Goal: Find contact information: Find contact information

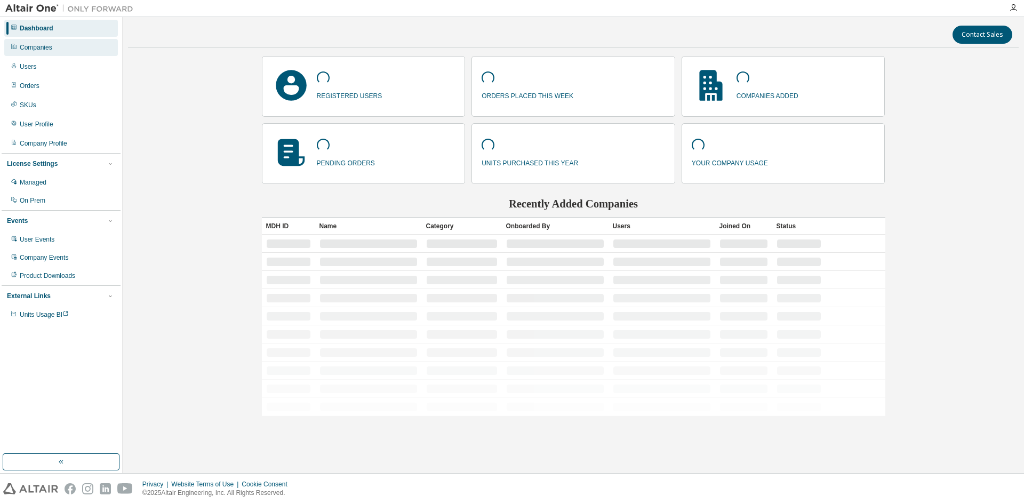
click at [47, 51] on div "Companies" at bounding box center [36, 47] width 33 height 9
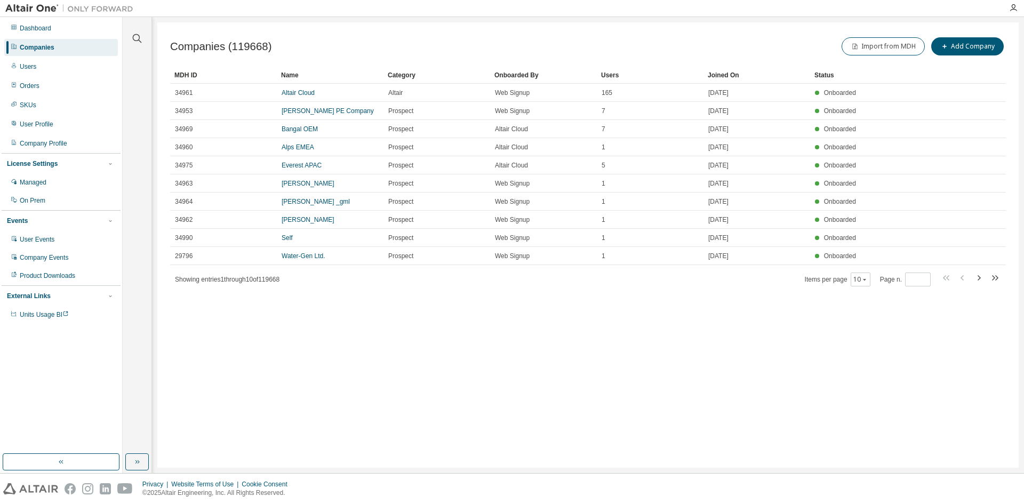
click at [131, 43] on div at bounding box center [137, 32] width 26 height 27
click at [131, 39] on icon "button" at bounding box center [137, 38] width 13 height 13
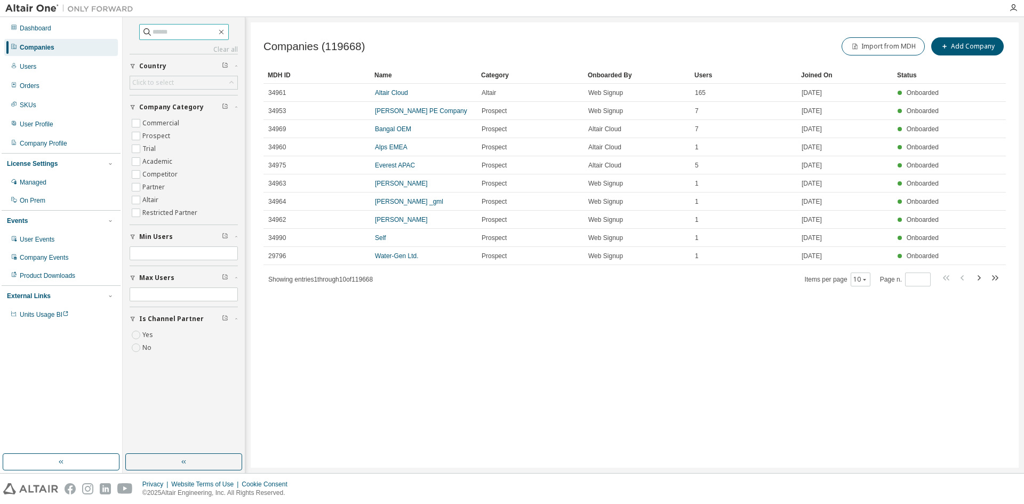
click at [157, 33] on input "text" at bounding box center [184, 32] width 64 height 11
type input "**********"
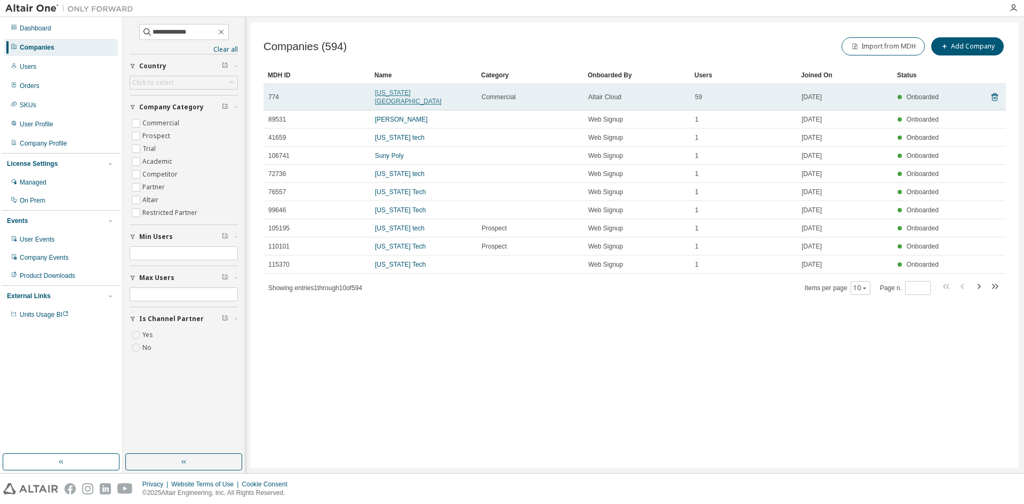
click at [437, 94] on link "Virginia Polytechnic Institute" at bounding box center [408, 97] width 67 height 16
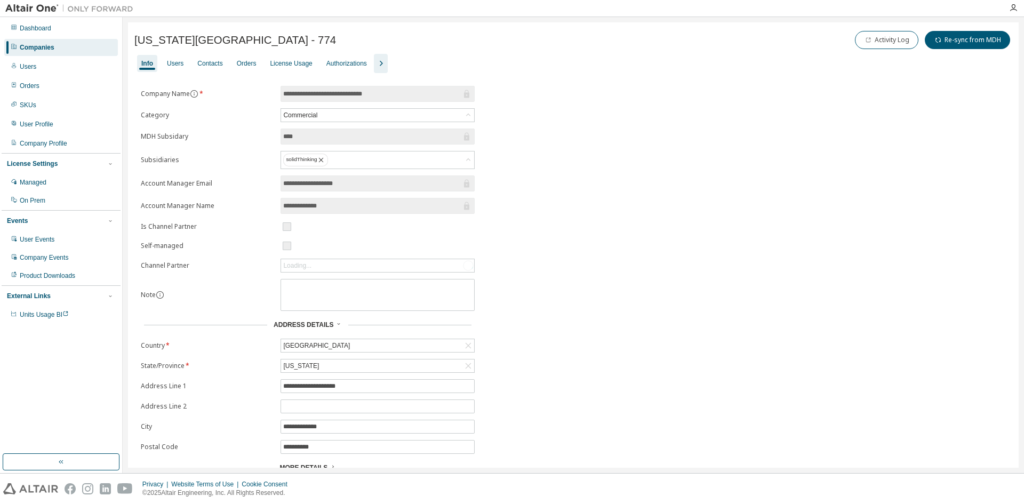
click at [374, 68] on icon "button" at bounding box center [380, 63] width 13 height 13
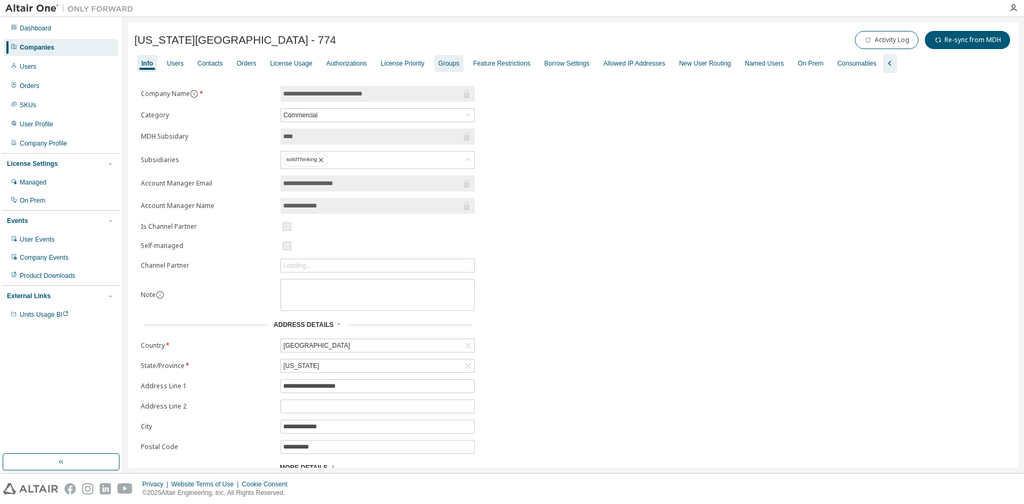
click at [434, 61] on div "Groups" at bounding box center [448, 63] width 29 height 17
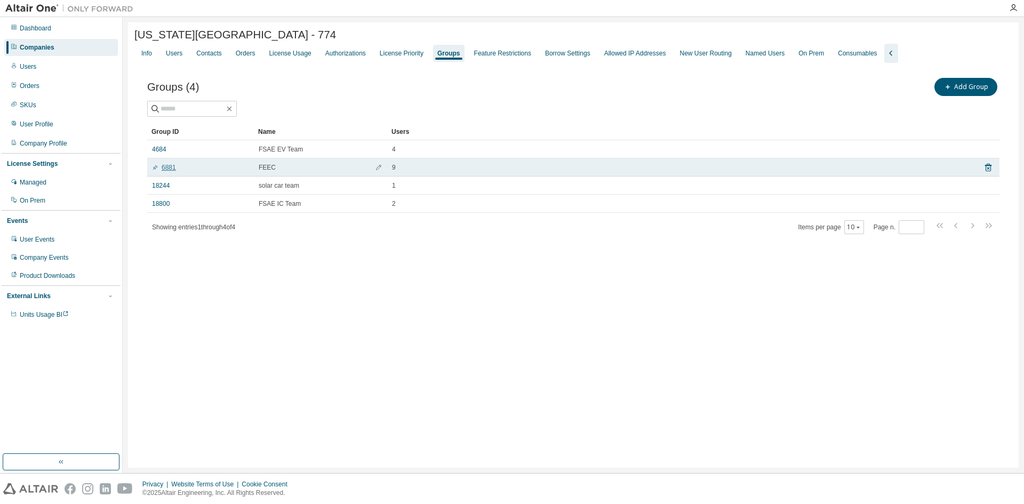
click at [169, 170] on link "6881" at bounding box center [164, 167] width 24 height 9
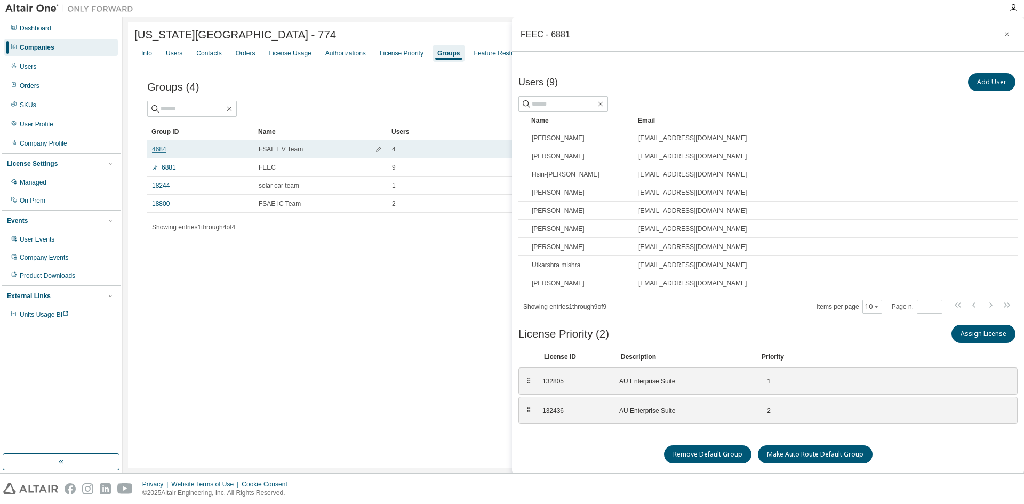
click at [159, 150] on link "4684" at bounding box center [159, 149] width 14 height 9
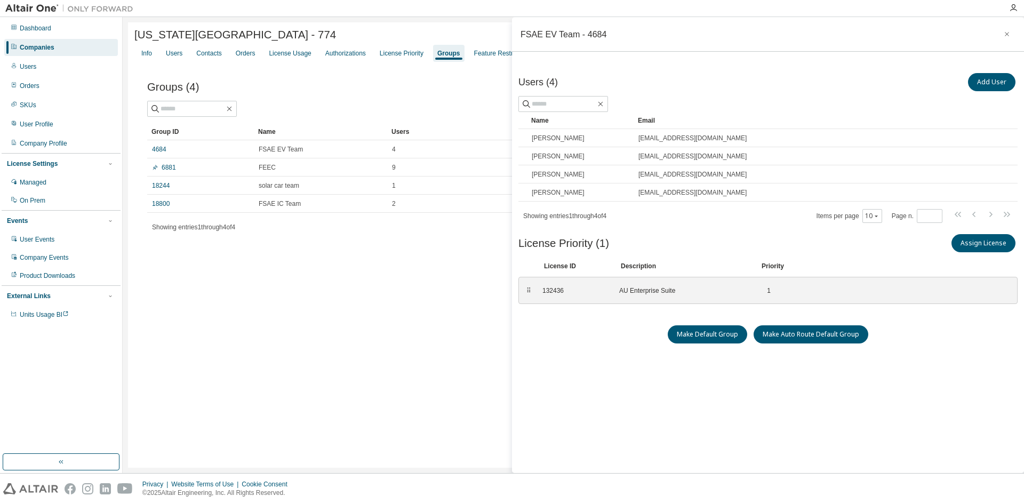
drag, startPoint x: 433, startPoint y: 333, endPoint x: 441, endPoint y: 342, distance: 11.7
click at [441, 342] on div "Virginia Polytechnic Institute - 774 Clear Load Save Save As Field Operator Val…" at bounding box center [573, 244] width 890 height 445
click at [460, 330] on div "Virginia Polytechnic Institute - 774 Clear Load Save Save As Field Operator Val…" at bounding box center [573, 244] width 890 height 445
drag, startPoint x: 494, startPoint y: 331, endPoint x: 488, endPoint y: 323, distance: 9.9
click at [494, 331] on div "Virginia Polytechnic Institute - 774 Clear Load Save Save As Field Operator Val…" at bounding box center [573, 244] width 890 height 445
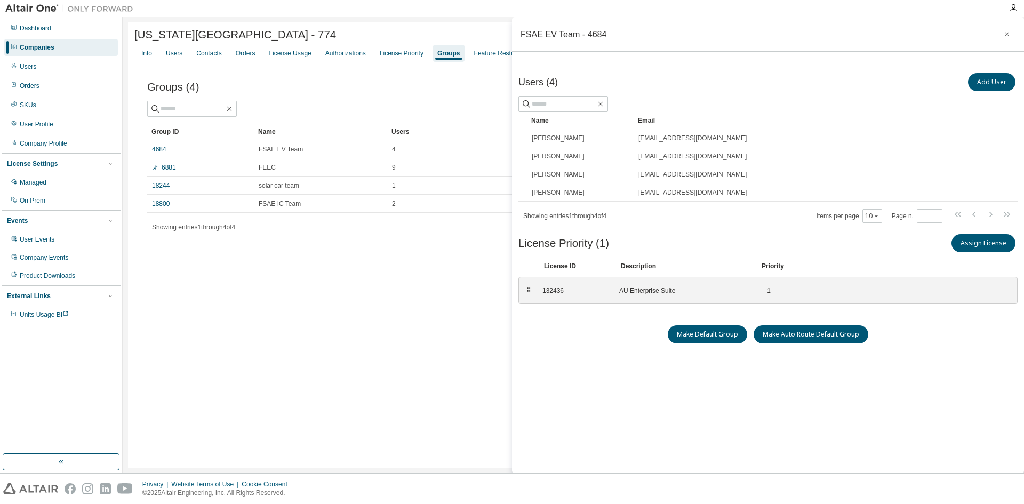
click at [442, 307] on div "Virginia Polytechnic Institute - 774 Clear Load Save Save As Field Operator Val…" at bounding box center [573, 244] width 890 height 445
click at [76, 52] on div "Companies" at bounding box center [61, 47] width 114 height 17
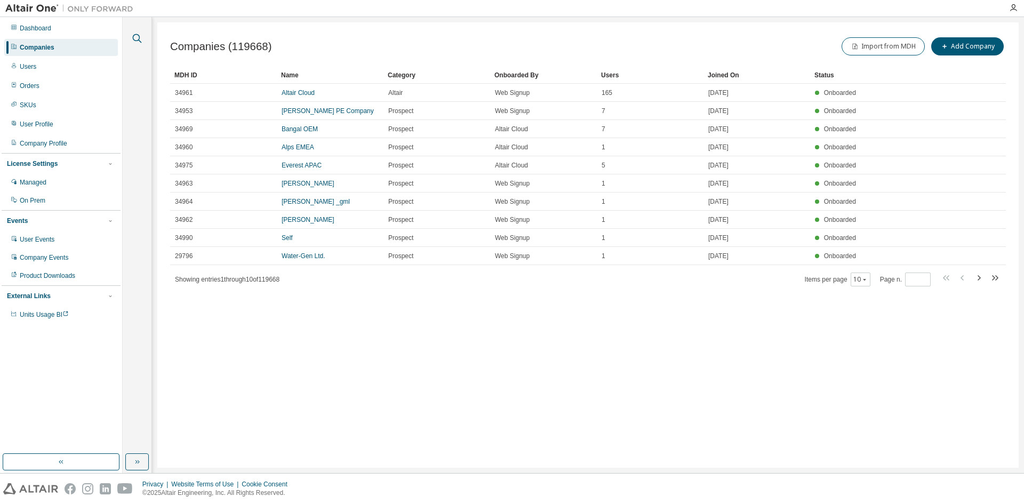
click at [137, 37] on icon "button" at bounding box center [137, 38] width 13 height 13
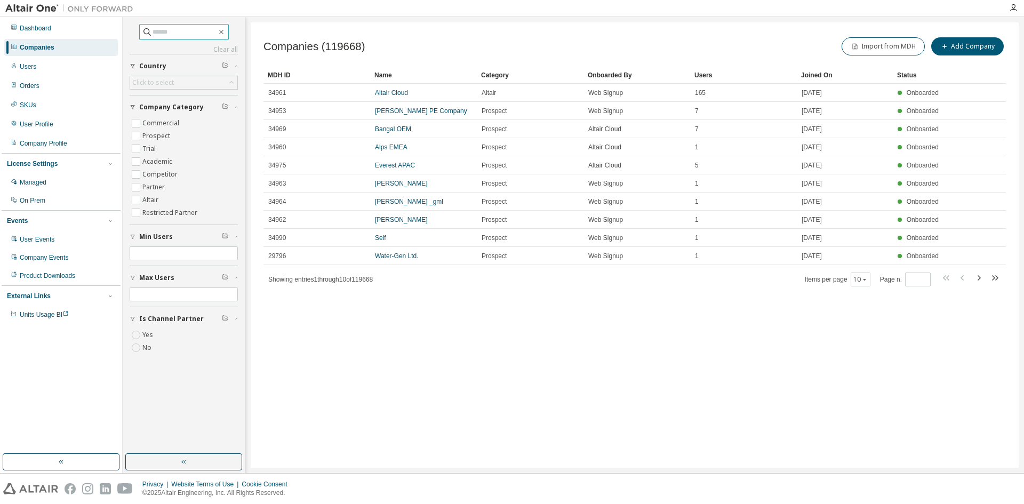
click at [173, 31] on input "text" at bounding box center [184, 32] width 64 height 11
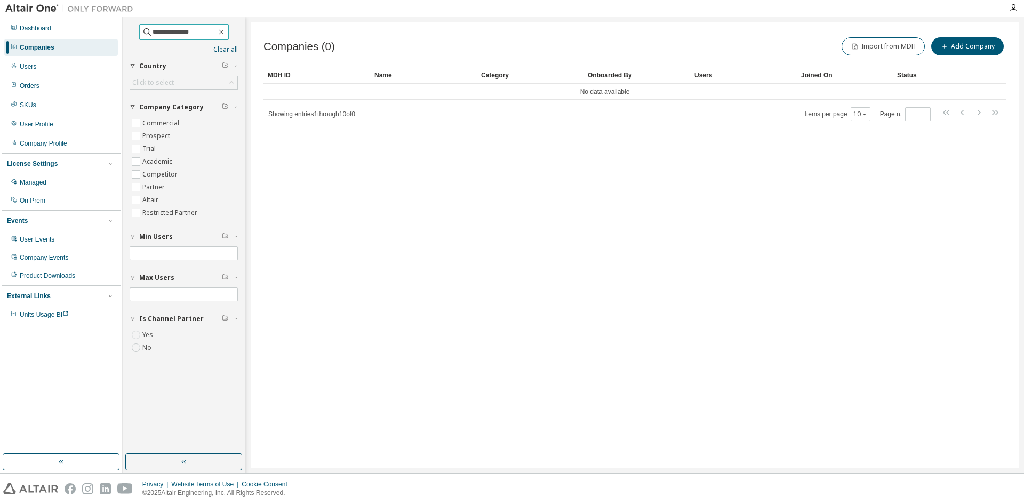
click at [173, 31] on input "**********" at bounding box center [184, 32] width 64 height 11
click at [187, 30] on input "**********" at bounding box center [184, 32] width 64 height 11
click at [187, 31] on input "**********" at bounding box center [184, 32] width 64 height 11
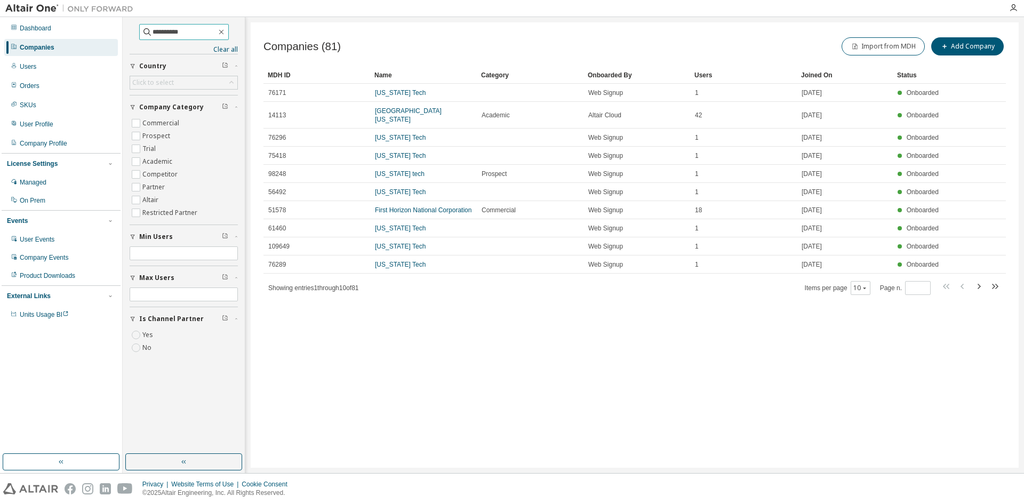
type input "**********"
click at [711, 76] on div "Users" at bounding box center [743, 75] width 98 height 17
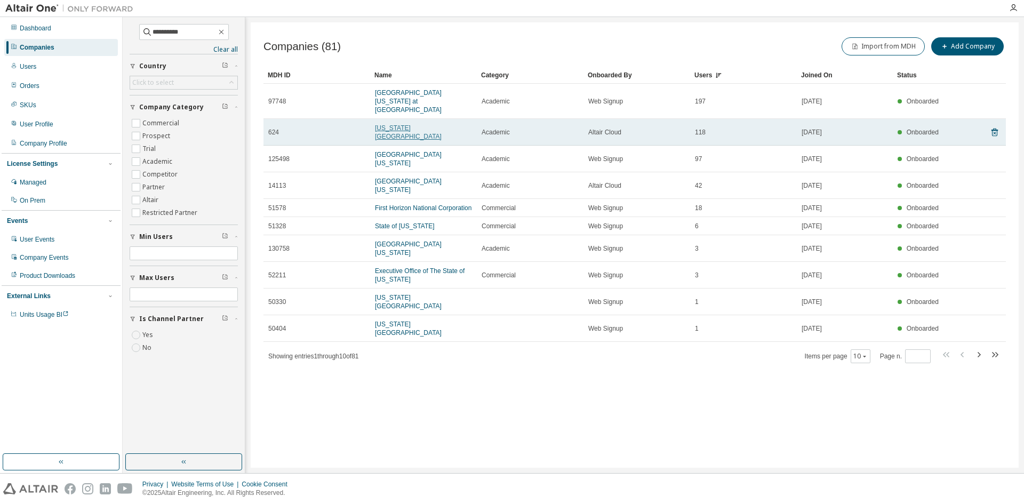
click at [421, 124] on link "Tennessee Technological University" at bounding box center [408, 132] width 67 height 16
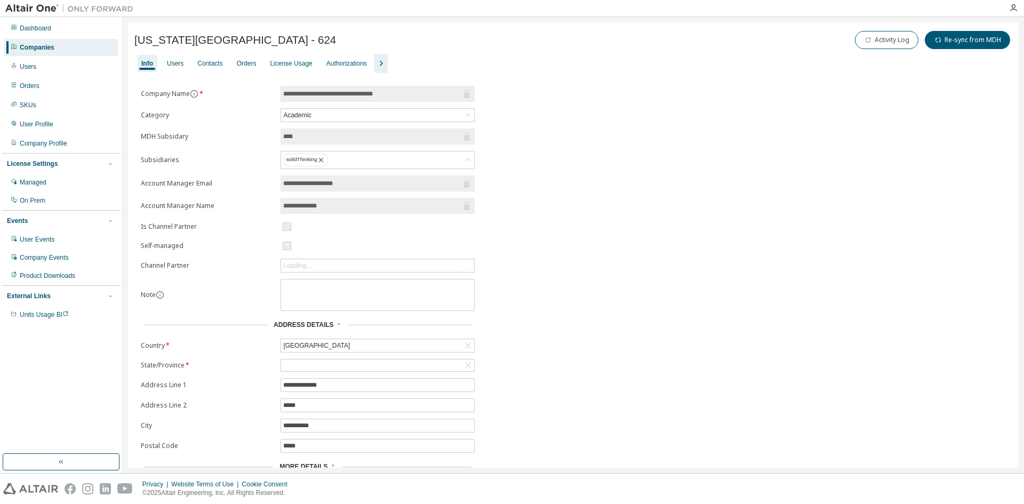
click at [379, 67] on icon "button" at bounding box center [380, 63] width 13 height 13
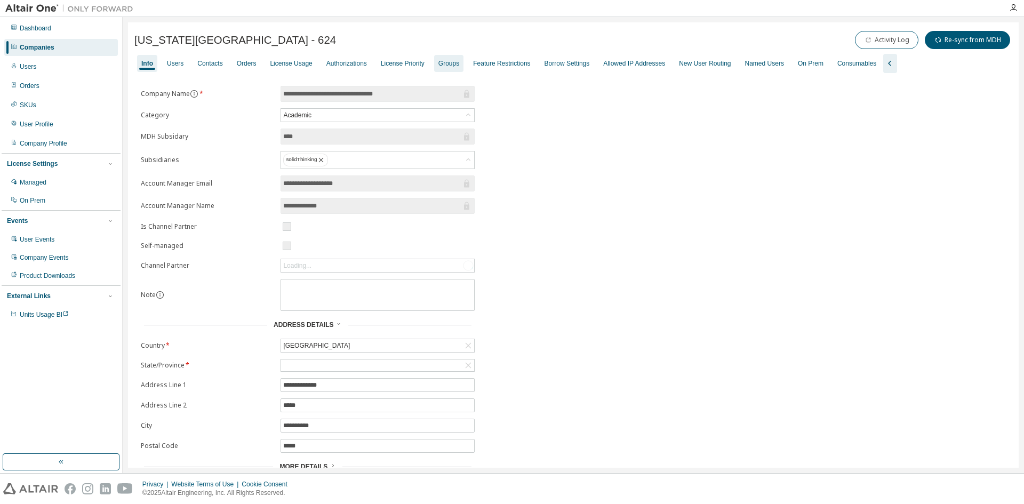
click at [439, 65] on div "Groups" at bounding box center [448, 63] width 21 height 9
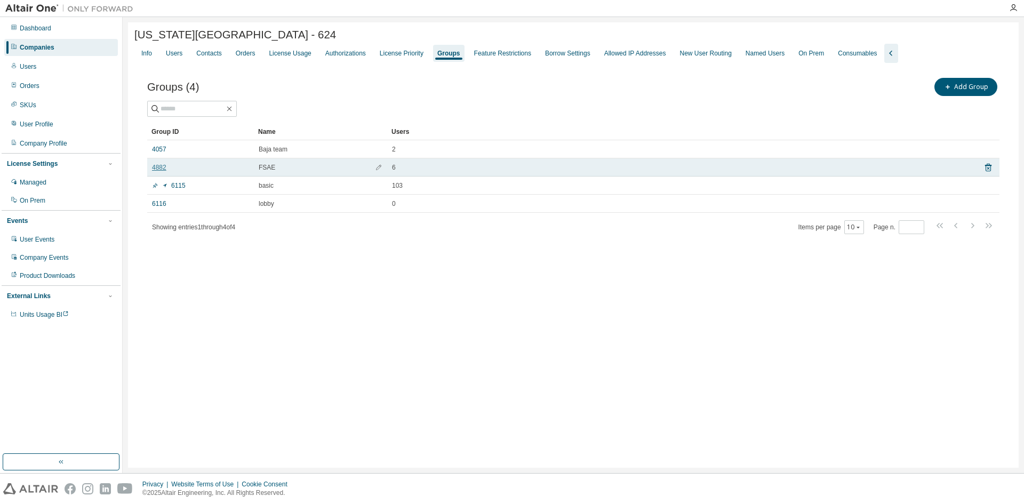
click at [157, 168] on link "4882" at bounding box center [159, 167] width 14 height 9
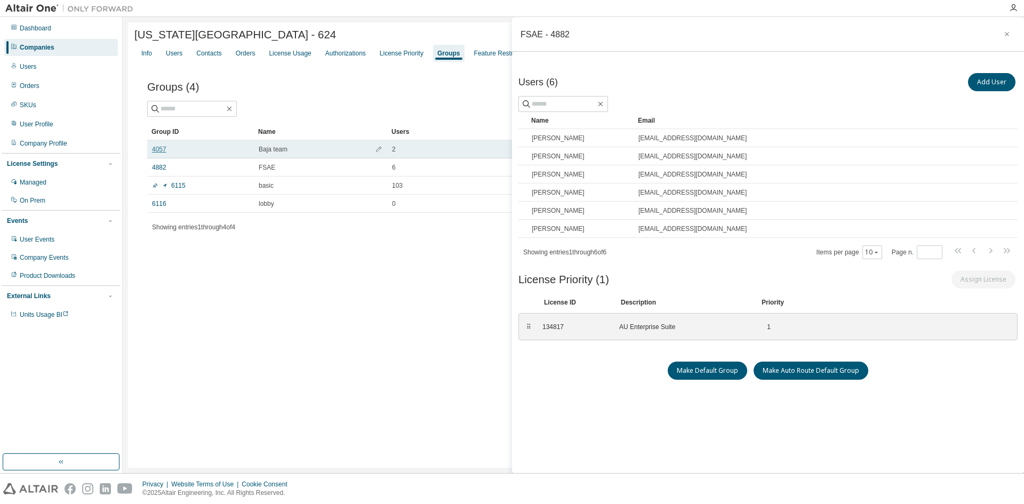
click at [160, 151] on link "4057" at bounding box center [159, 149] width 14 height 9
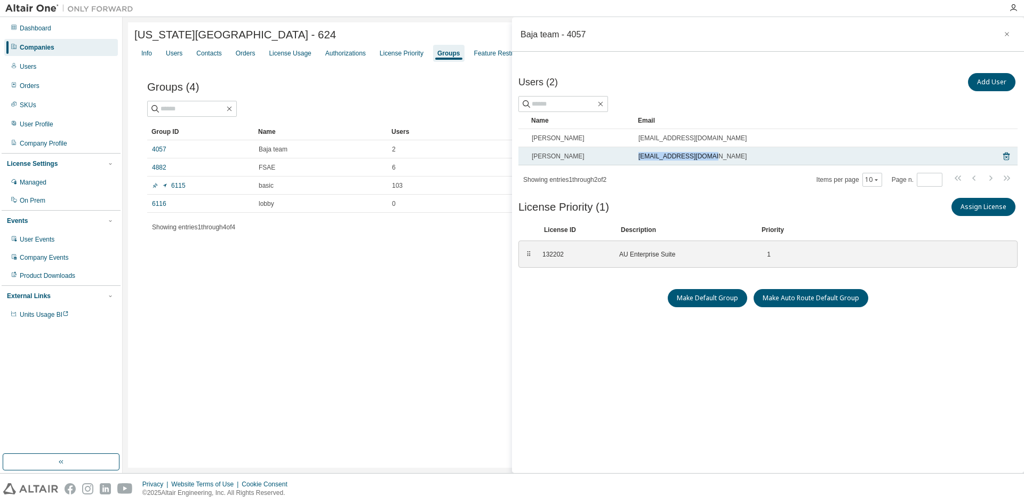
drag, startPoint x: 717, startPoint y: 156, endPoint x: 638, endPoint y: 157, distance: 78.9
click at [638, 157] on td "ommassey42@tntech.edu" at bounding box center [813, 156] width 361 height 18
copy span "ommassey42@tntech.edu"
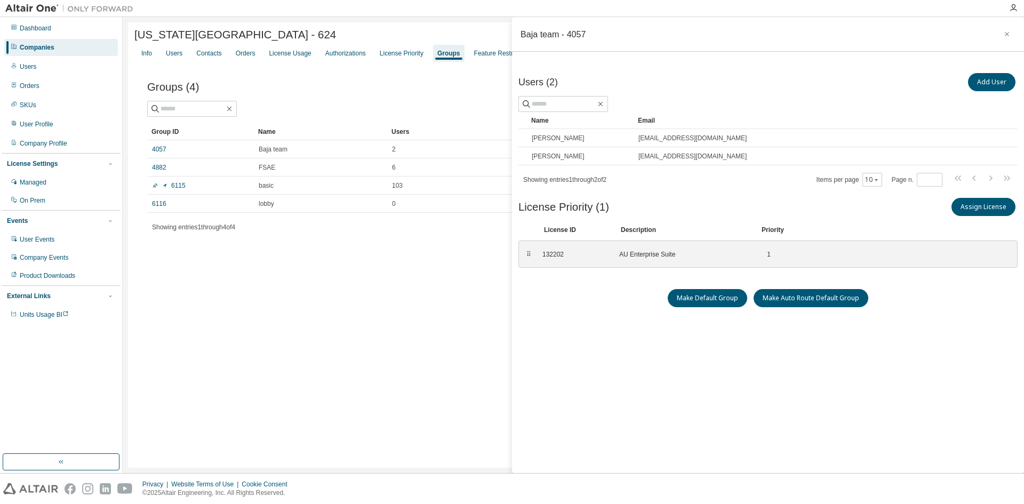
click at [35, 43] on div "Companies" at bounding box center [37, 47] width 35 height 9
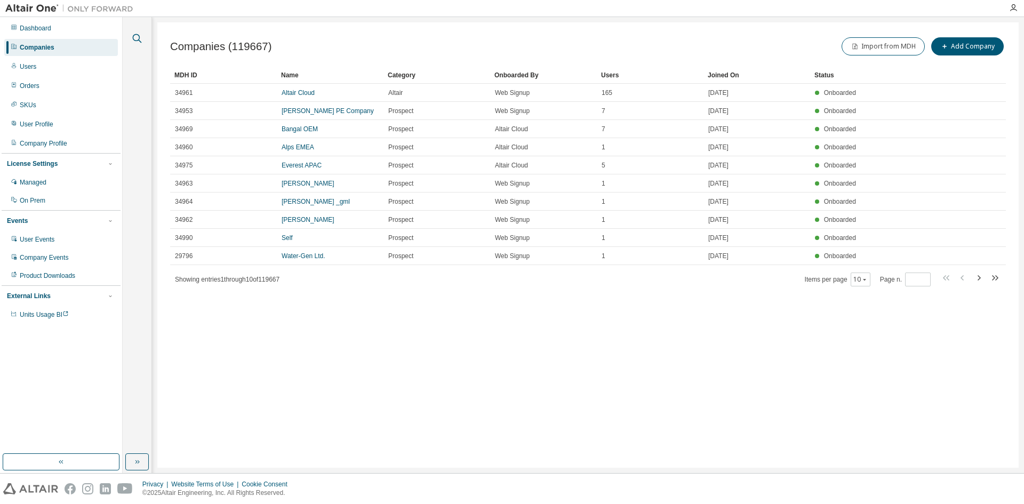
click at [140, 40] on icon "button" at bounding box center [137, 38] width 13 height 13
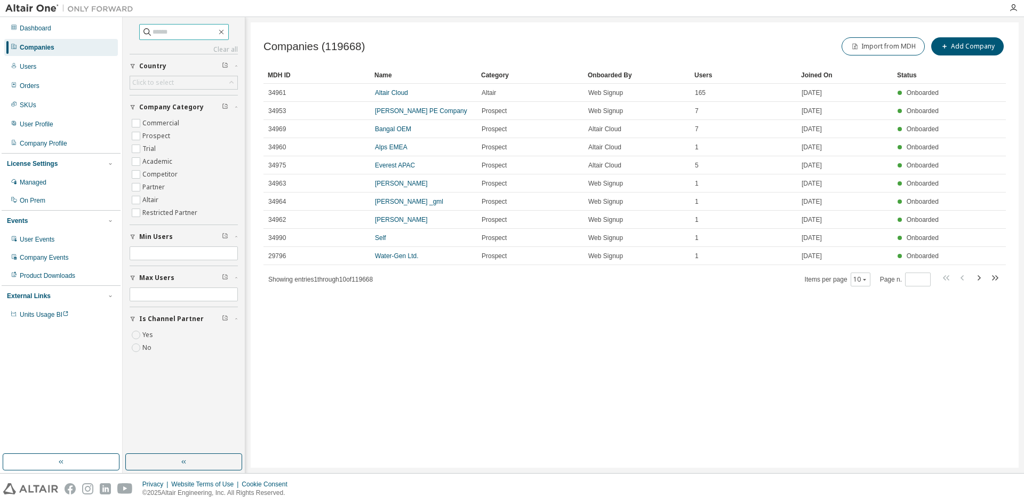
click at [181, 29] on input "text" at bounding box center [184, 32] width 64 height 11
type input "*********"
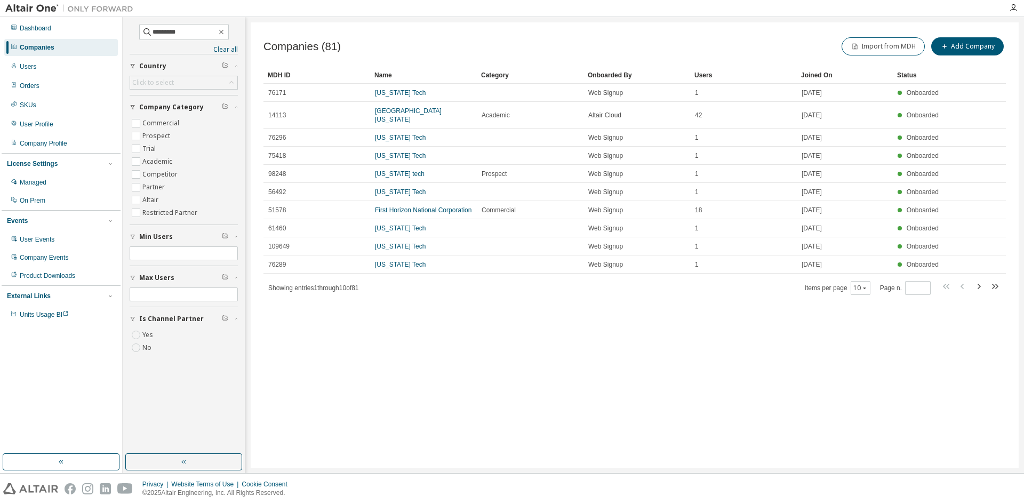
click at [704, 78] on div "Users" at bounding box center [743, 75] width 98 height 17
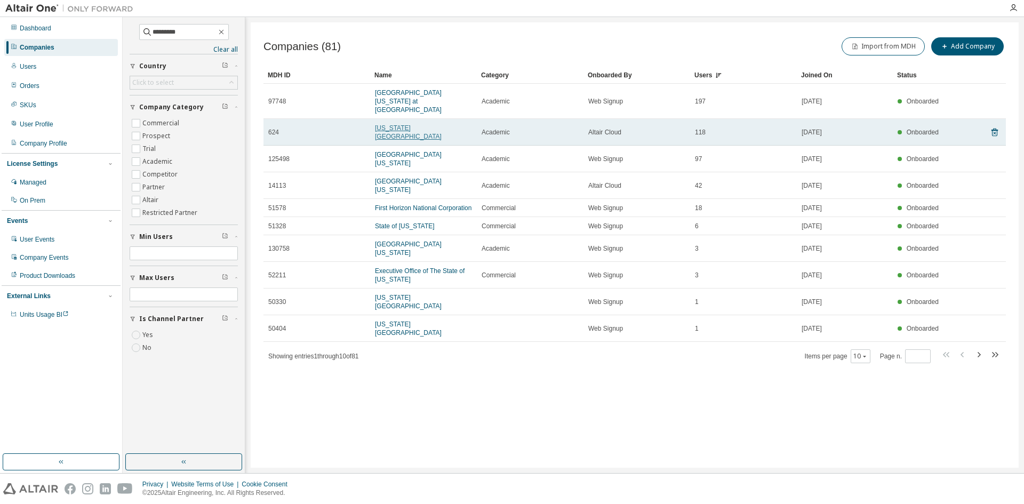
click at [427, 124] on link "Tennessee Technological University" at bounding box center [408, 132] width 67 height 16
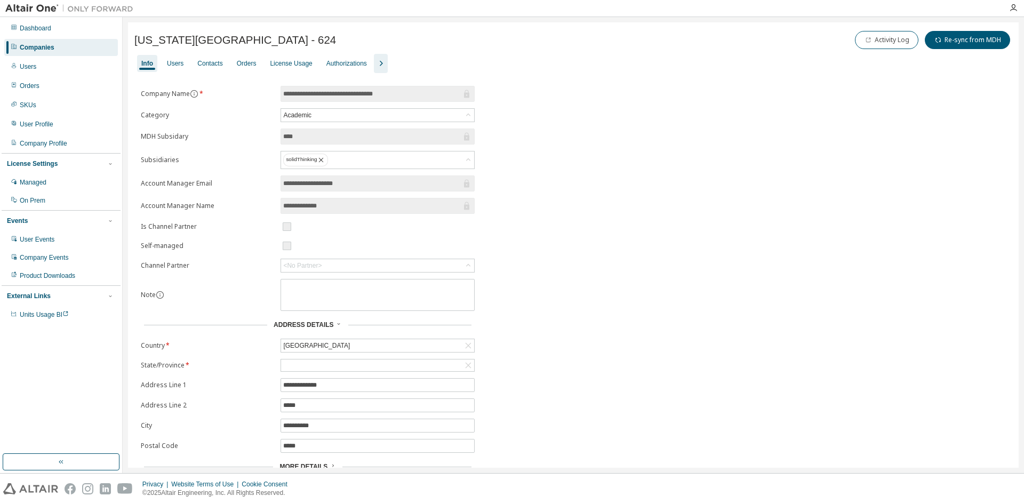
click at [374, 58] on icon "button" at bounding box center [380, 63] width 13 height 13
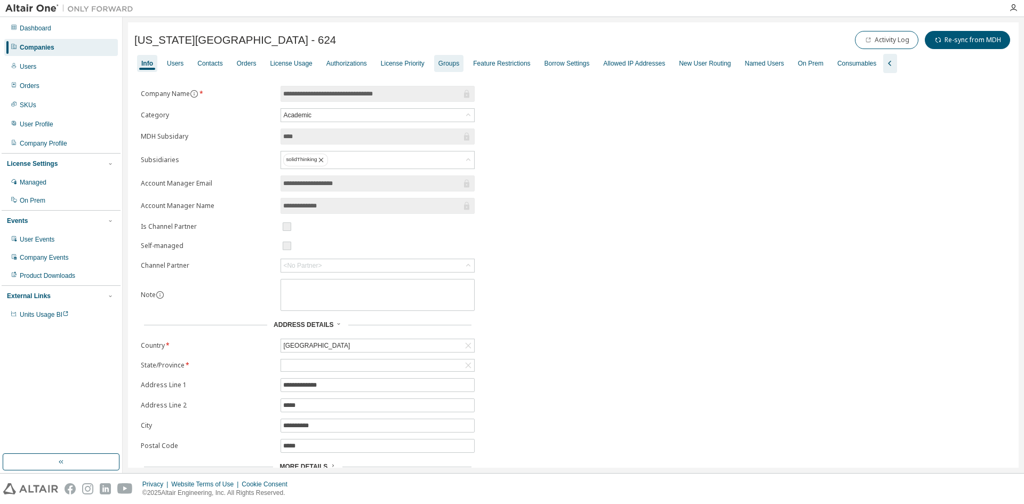
click at [441, 65] on div "Groups" at bounding box center [448, 63] width 21 height 9
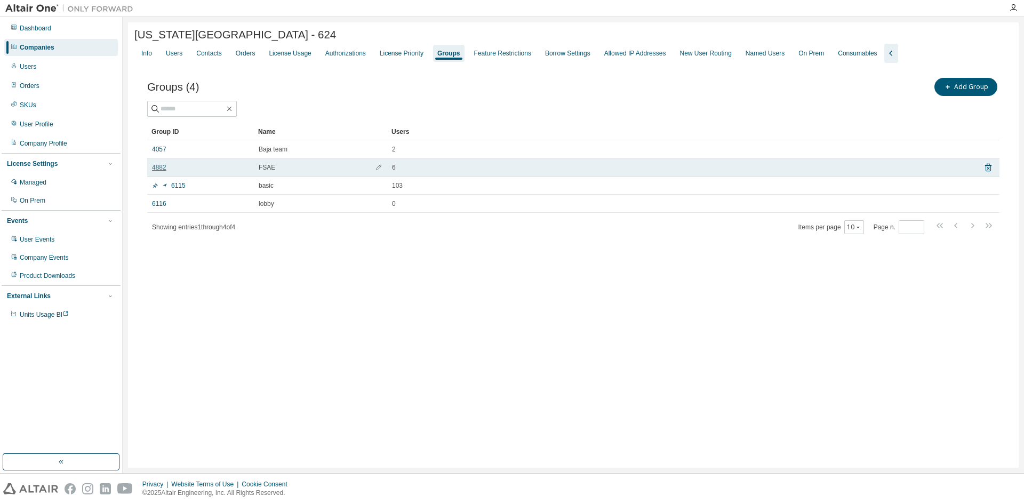
click at [163, 171] on link "4882" at bounding box center [159, 167] width 14 height 9
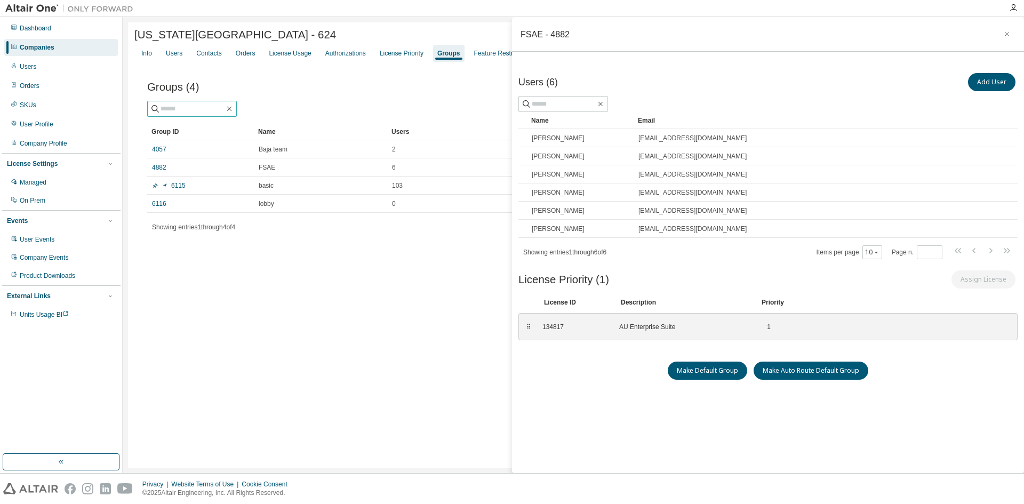
click at [189, 105] on span at bounding box center [192, 109] width 90 height 16
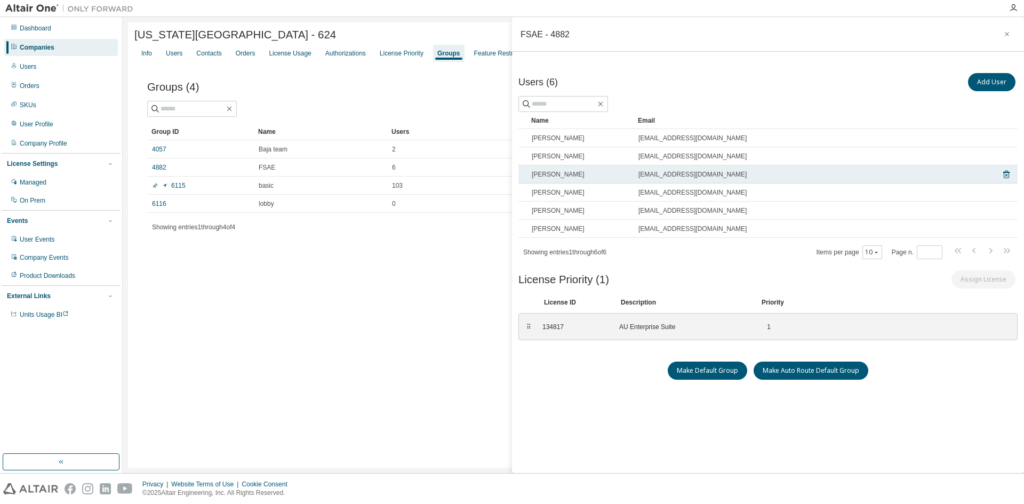
drag, startPoint x: 720, startPoint y: 174, endPoint x: 611, endPoint y: 178, distance: 108.9
click at [611, 178] on tr "Charles Shamburger cashamburg42@tntech.edu" at bounding box center [767, 174] width 499 height 18
copy tr "cashamburg42@tntech.edu"
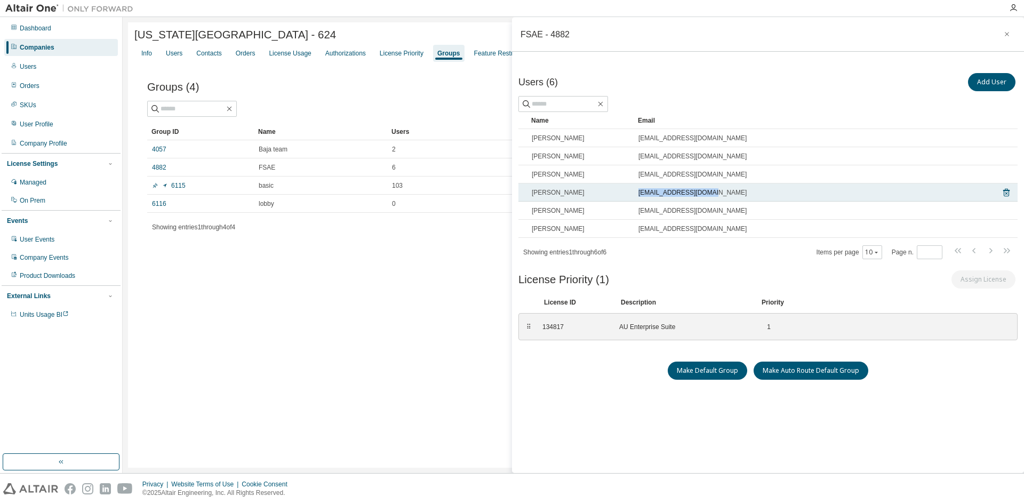
drag, startPoint x: 708, startPoint y: 193, endPoint x: 635, endPoint y: 199, distance: 72.7
click at [635, 199] on td "asribich42@tntech.edu" at bounding box center [813, 192] width 361 height 18
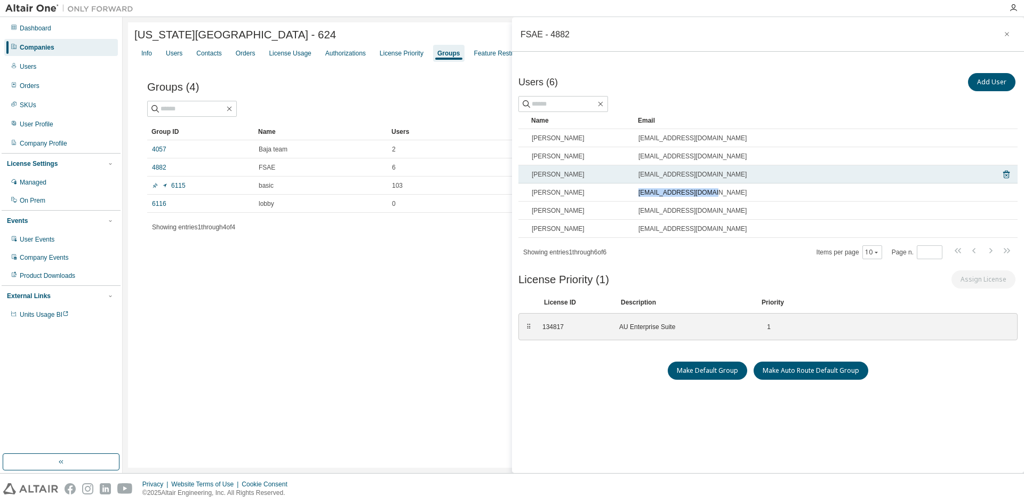
copy span "asribich42@tntech.edu"
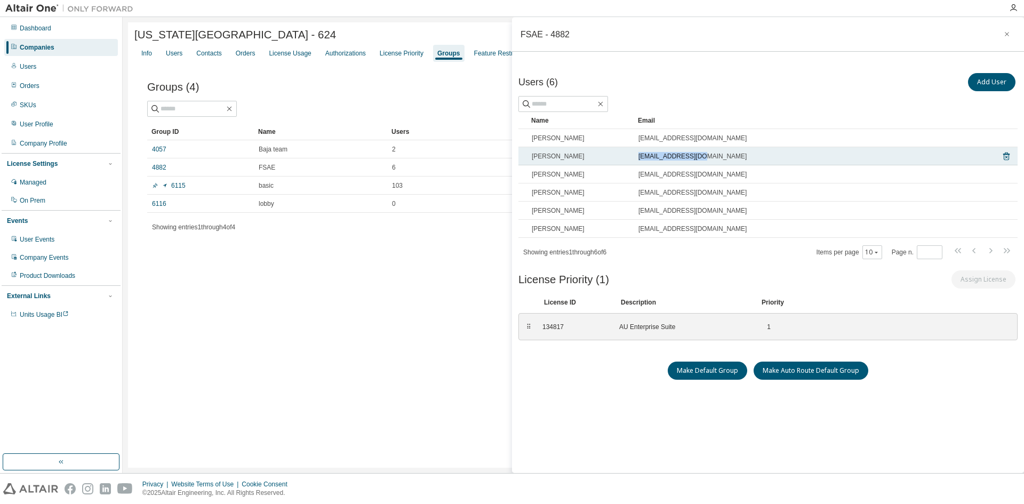
drag, startPoint x: 710, startPoint y: 155, endPoint x: 637, endPoint y: 159, distance: 73.2
click at [637, 159] on td "mwdavis@tntech.edu" at bounding box center [813, 156] width 361 height 18
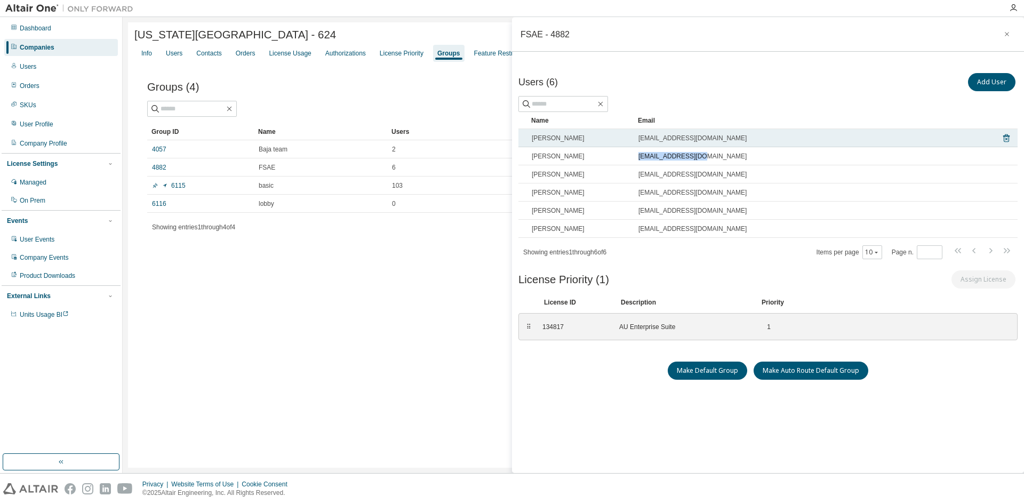
copy span "mwdavis@tntech.edu"
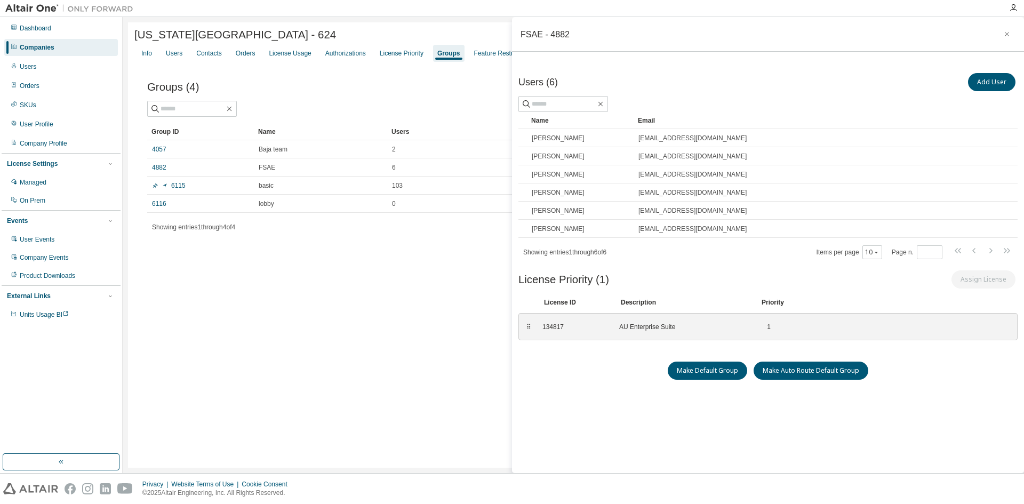
click at [60, 51] on div "Companies" at bounding box center [61, 47] width 114 height 17
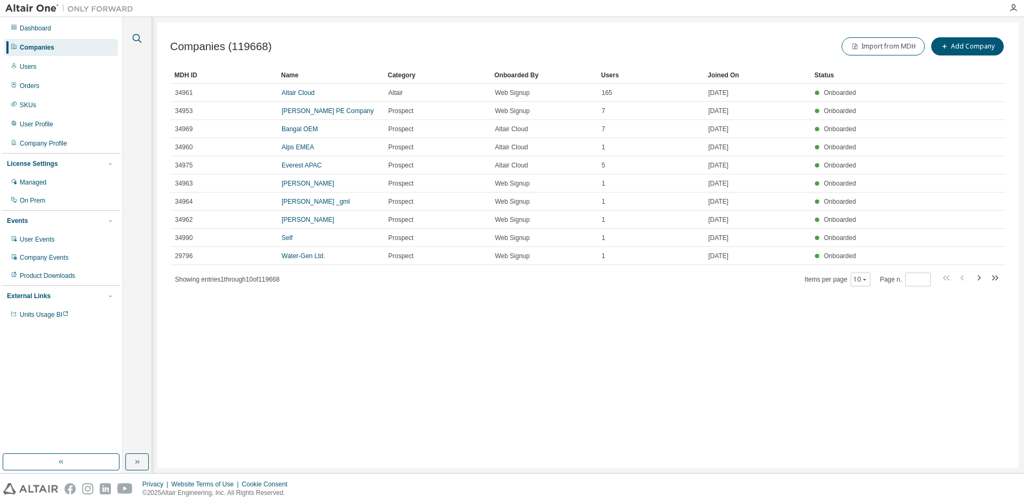
click at [141, 41] on icon "button" at bounding box center [137, 38] width 13 height 13
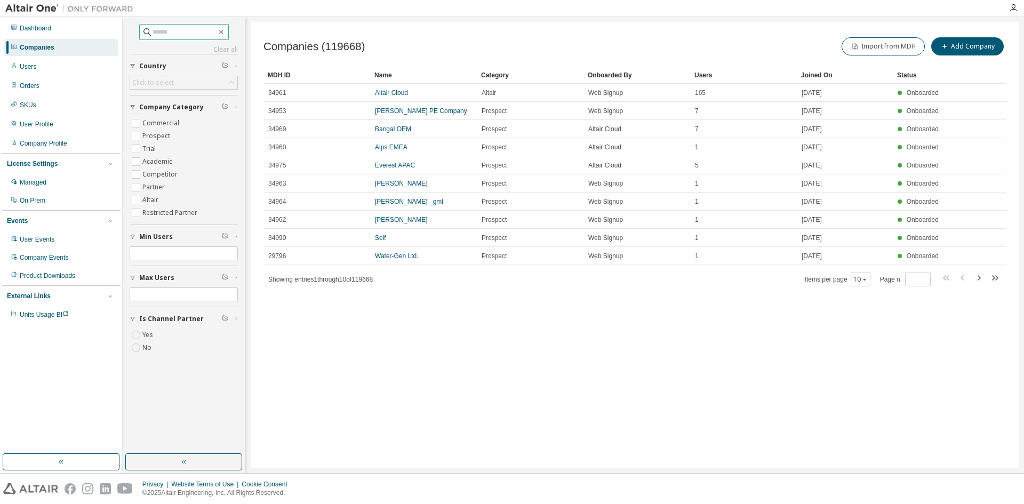
click at [190, 31] on input "text" at bounding box center [184, 32] width 64 height 11
type input "*********"
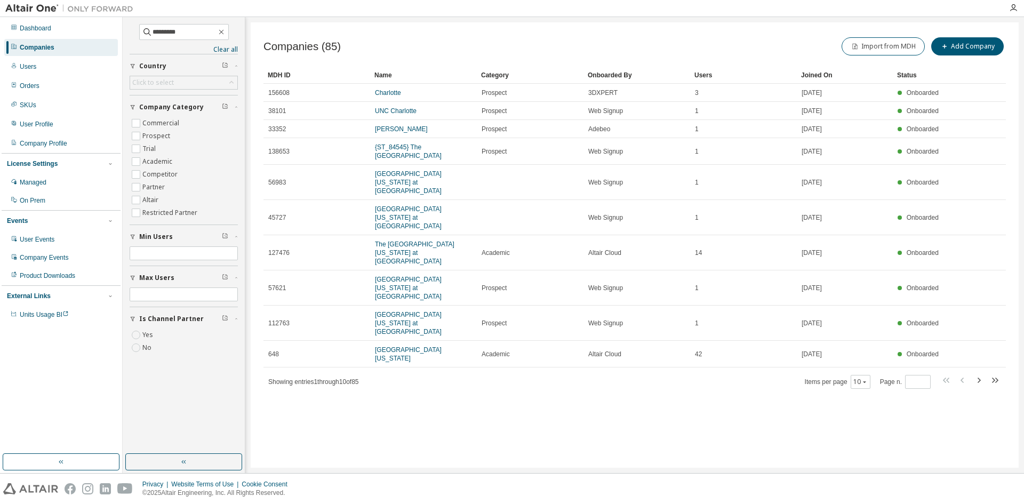
click at [698, 75] on div "Users" at bounding box center [743, 75] width 98 height 17
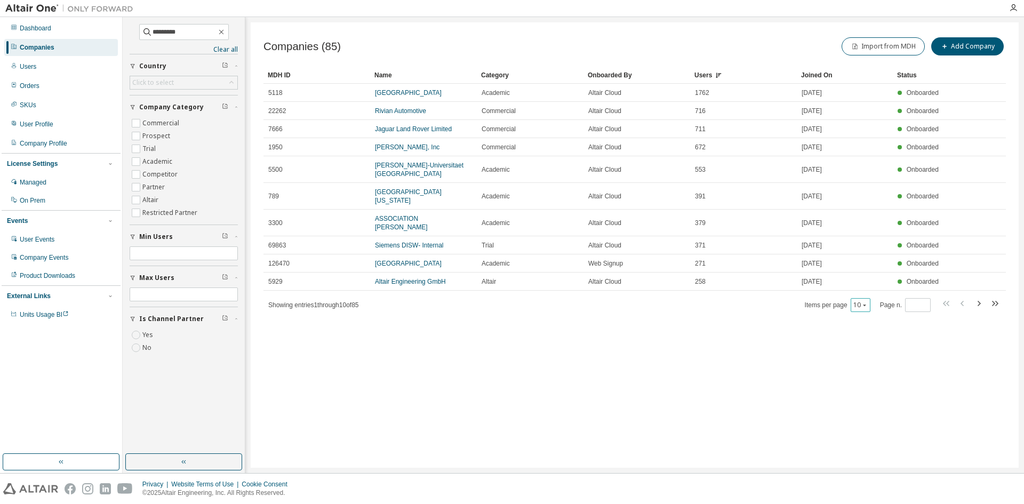
click at [857, 301] on button "10" at bounding box center [860, 305] width 14 height 9
click at [872, 358] on div "100" at bounding box center [894, 362] width 85 height 13
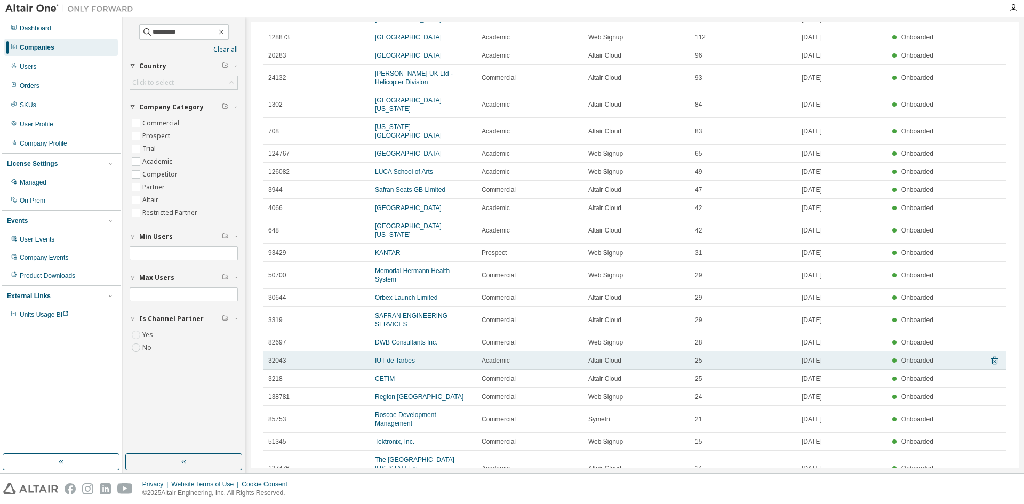
scroll to position [587, 0]
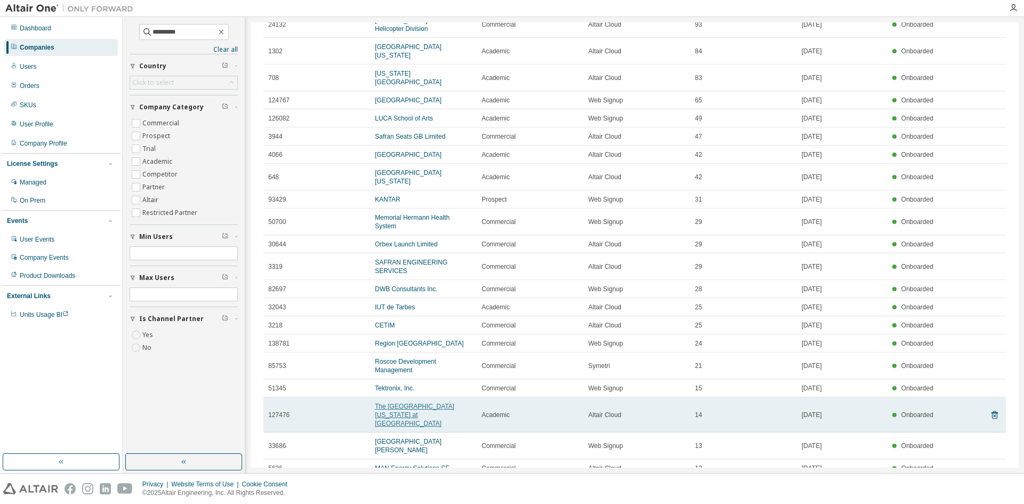
click at [454, 403] on link "The University of North Carolina at Charlotte" at bounding box center [414, 415] width 79 height 25
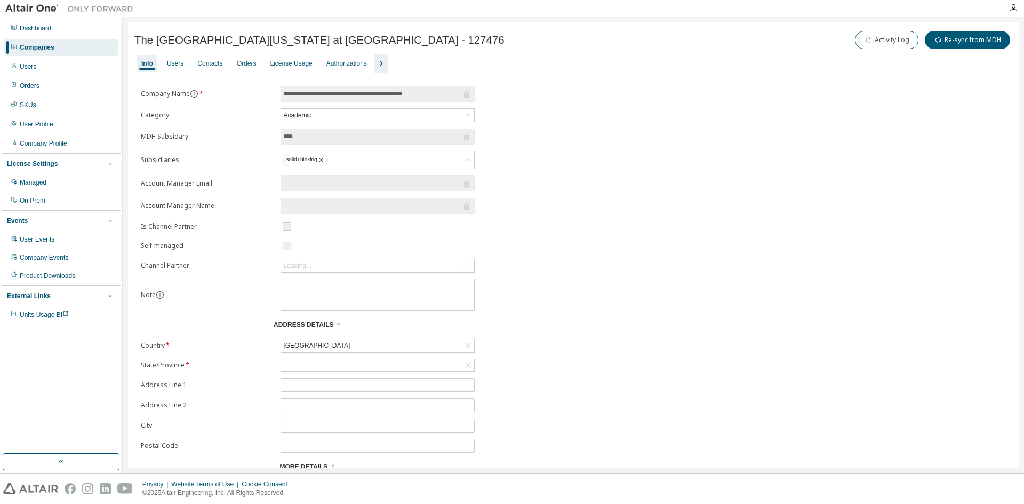
click at [378, 59] on icon "button" at bounding box center [380, 63] width 13 height 13
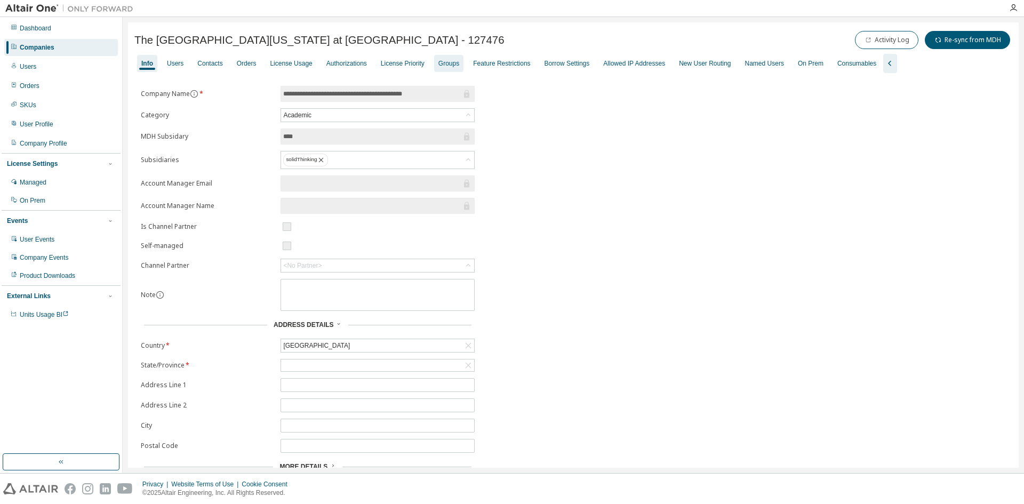
click at [434, 65] on div "Groups" at bounding box center [448, 63] width 29 height 17
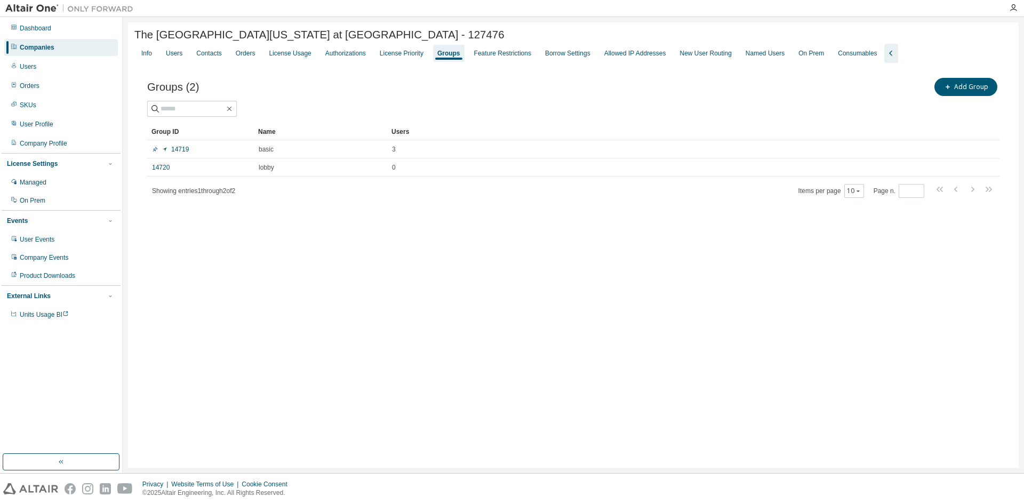
click at [45, 46] on div "Companies" at bounding box center [37, 47] width 35 height 9
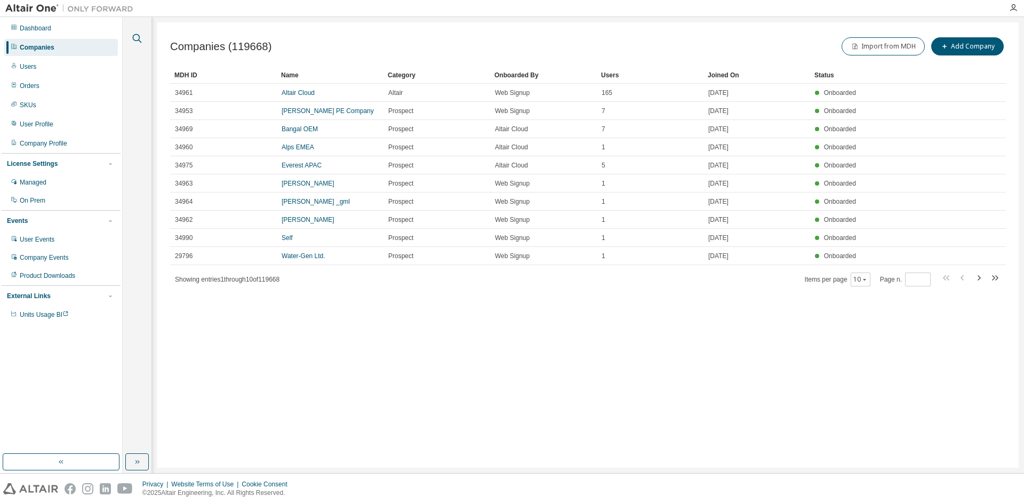
click at [134, 41] on icon "button" at bounding box center [137, 38] width 13 height 13
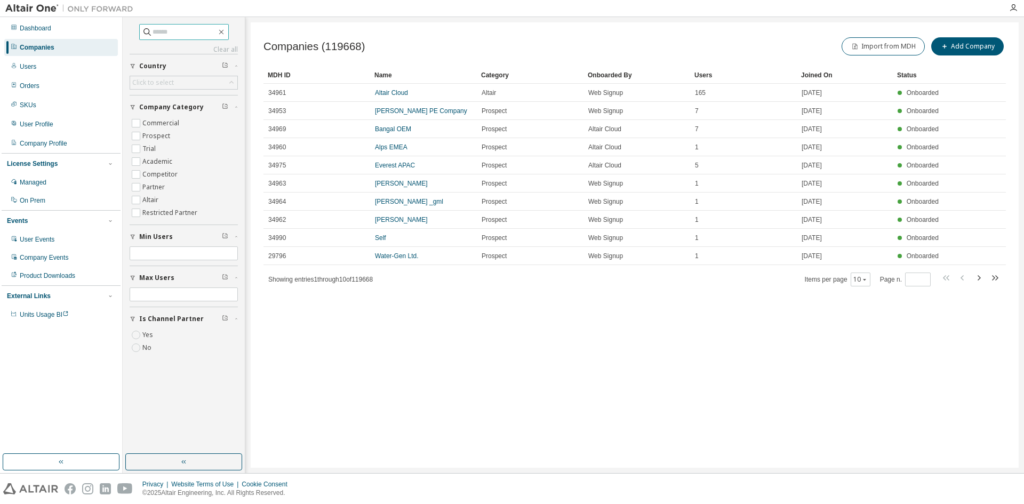
click at [188, 34] on input "text" at bounding box center [184, 32] width 64 height 11
type input "*********"
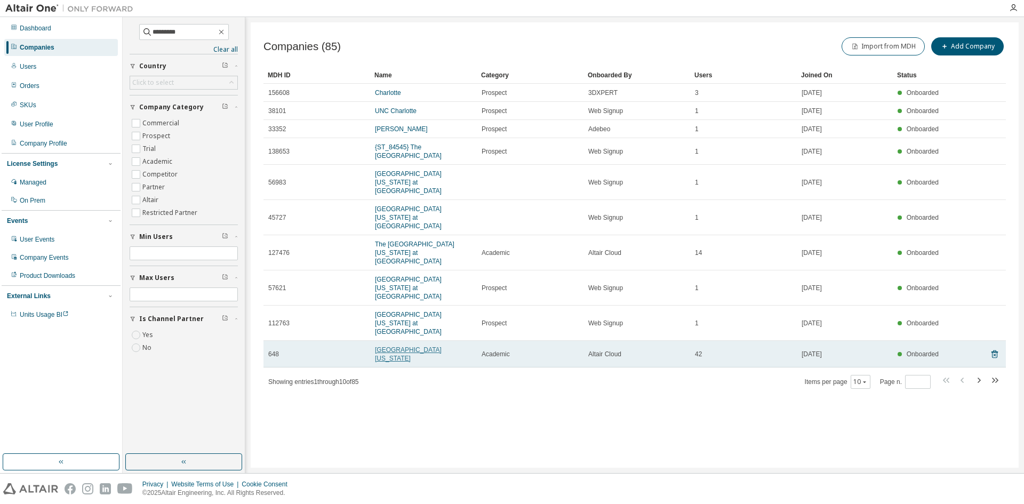
click at [441, 346] on link "University of North Carolina" at bounding box center [408, 354] width 67 height 16
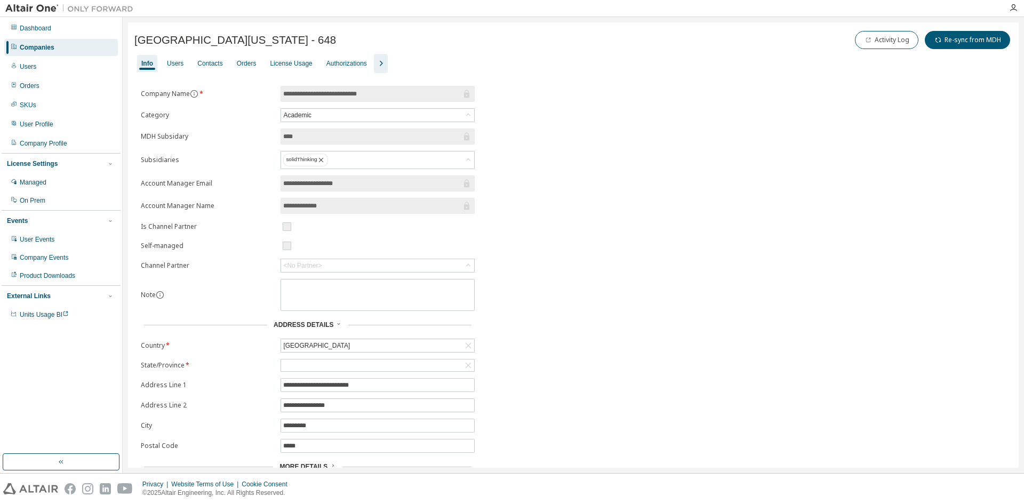
click at [374, 65] on icon "button" at bounding box center [380, 63] width 13 height 13
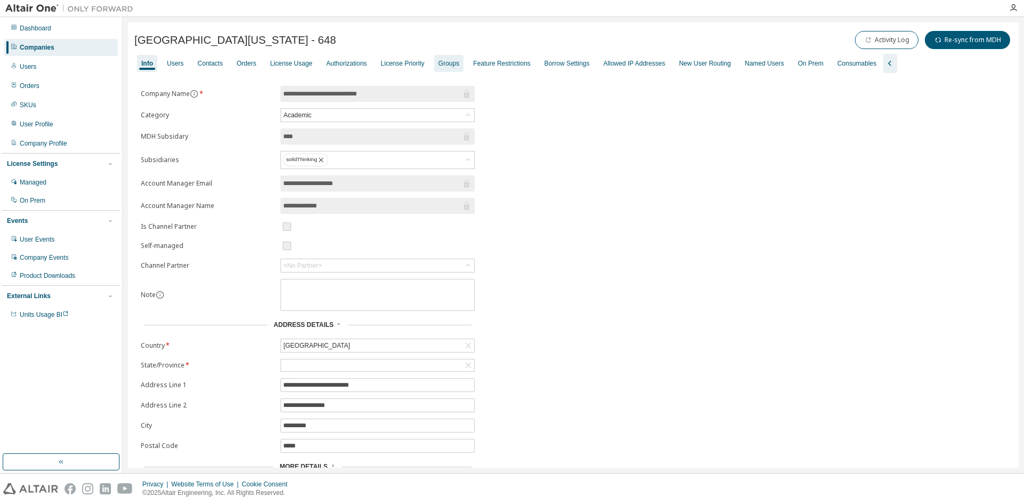
click at [438, 60] on div "Groups" at bounding box center [448, 63] width 21 height 9
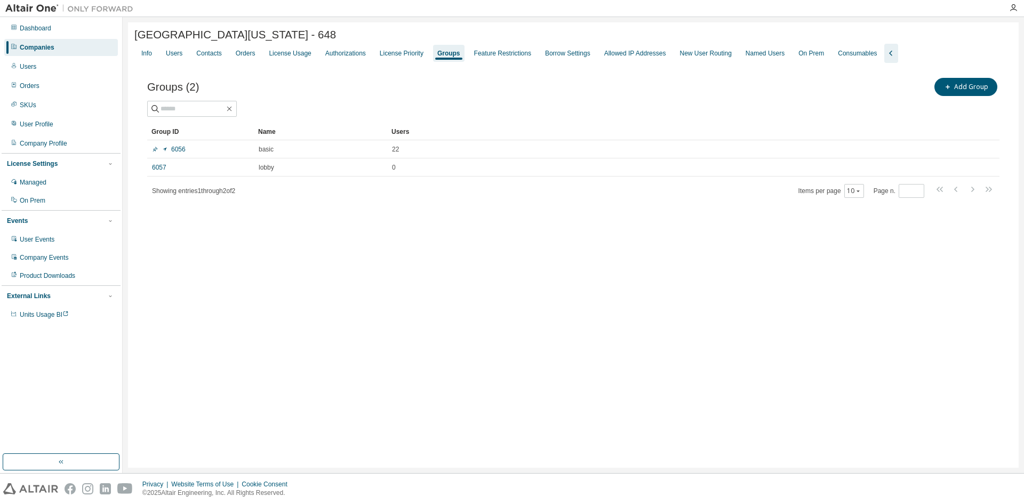
click at [62, 49] on div "Companies" at bounding box center [61, 47] width 114 height 17
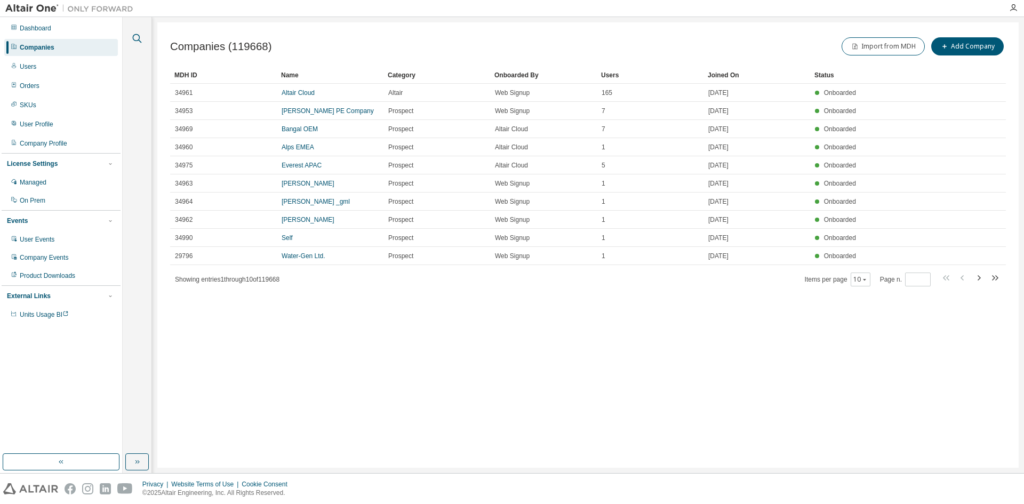
click at [142, 37] on icon "button" at bounding box center [137, 38] width 13 height 13
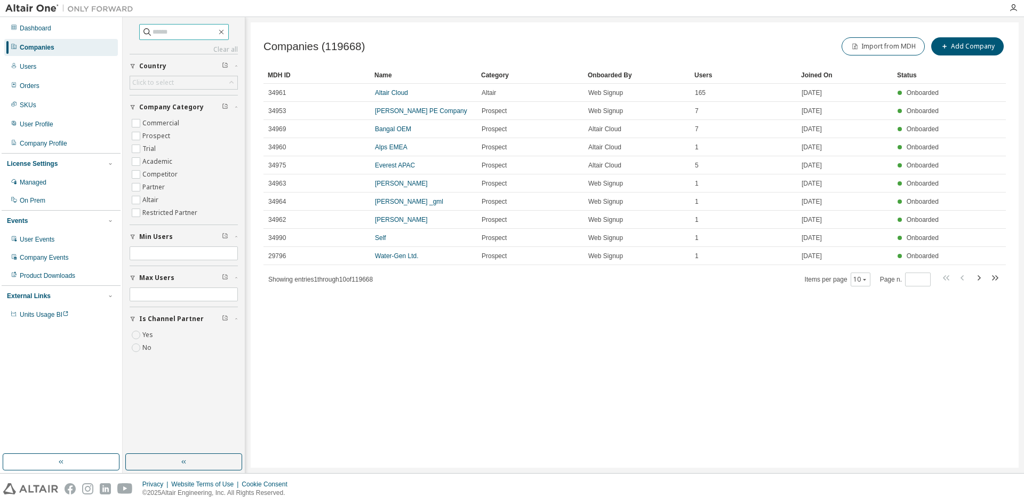
click at [157, 34] on input "text" at bounding box center [184, 32] width 64 height 11
type input "*********"
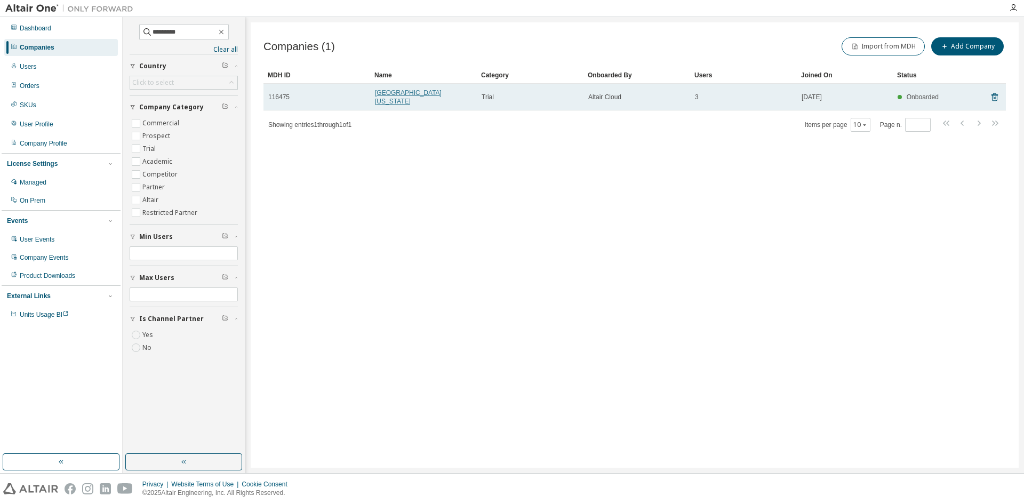
click at [403, 95] on link "University of North Carolina Asheville" at bounding box center [408, 97] width 67 height 16
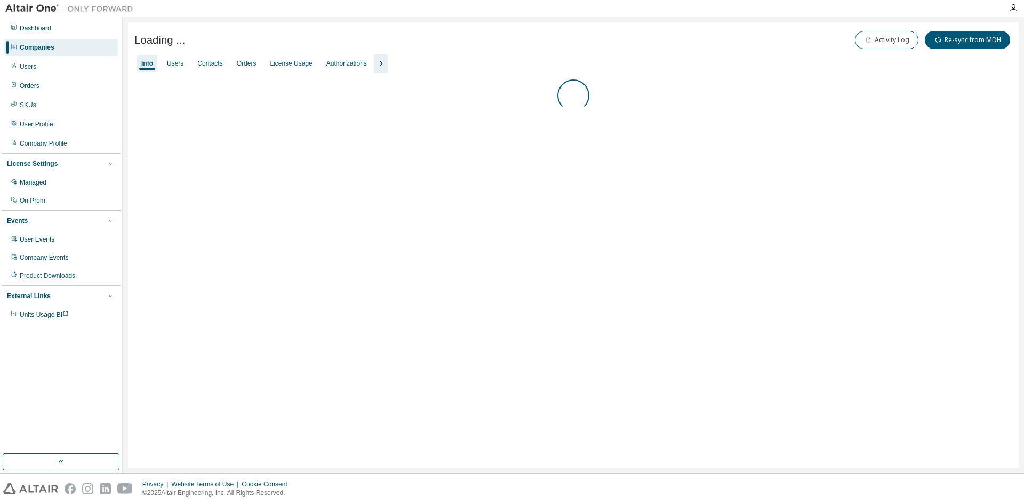
click at [374, 58] on icon "button" at bounding box center [380, 63] width 13 height 13
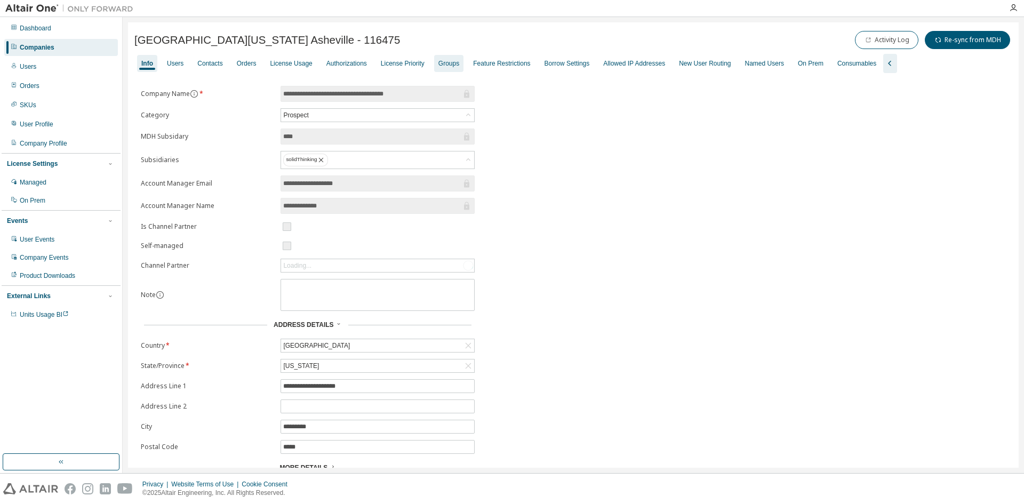
click at [438, 65] on div "Groups" at bounding box center [448, 63] width 21 height 9
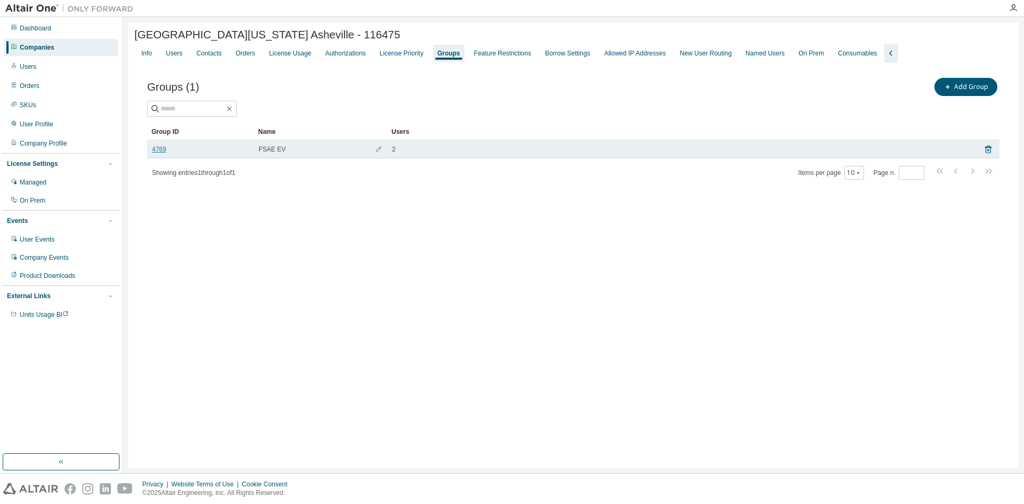
click at [155, 148] on link "4769" at bounding box center [159, 149] width 14 height 9
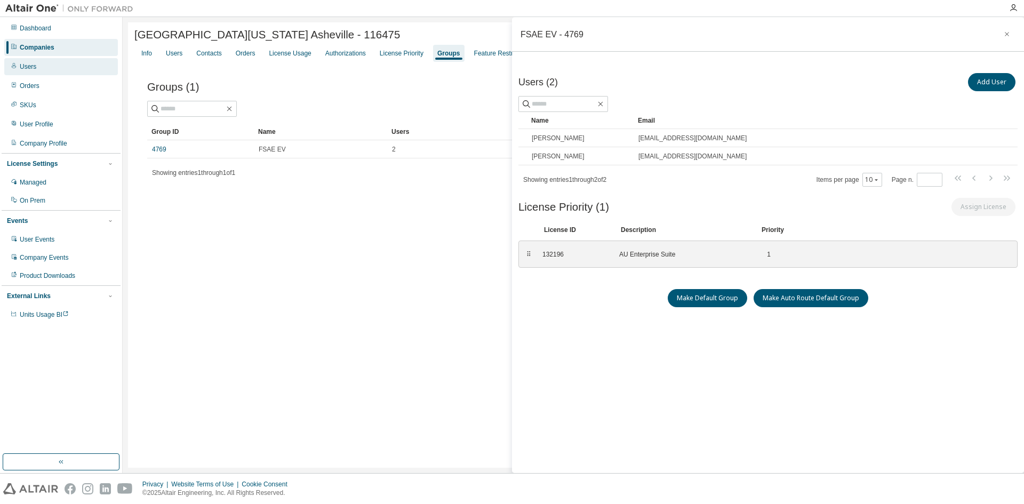
click at [33, 65] on div "Users" at bounding box center [28, 66] width 17 height 9
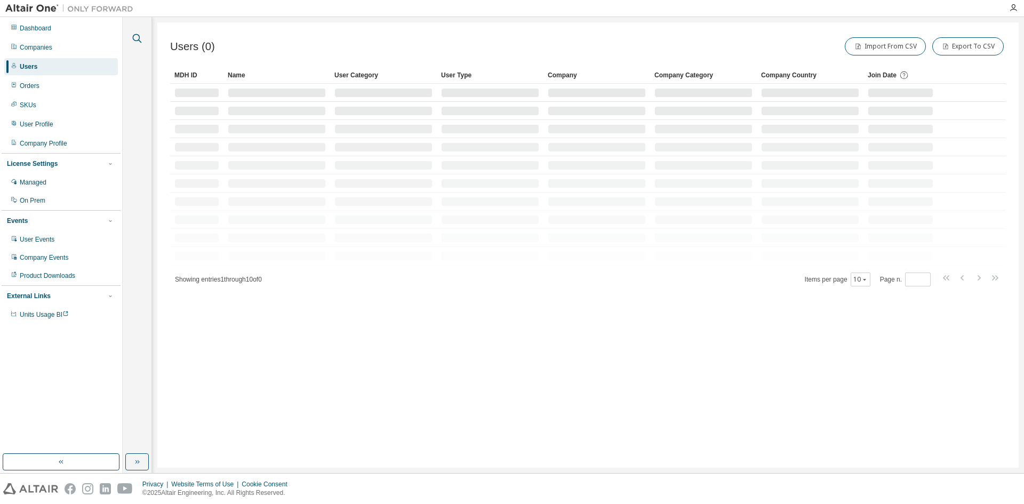
click at [135, 40] on icon "button" at bounding box center [137, 38] width 13 height 13
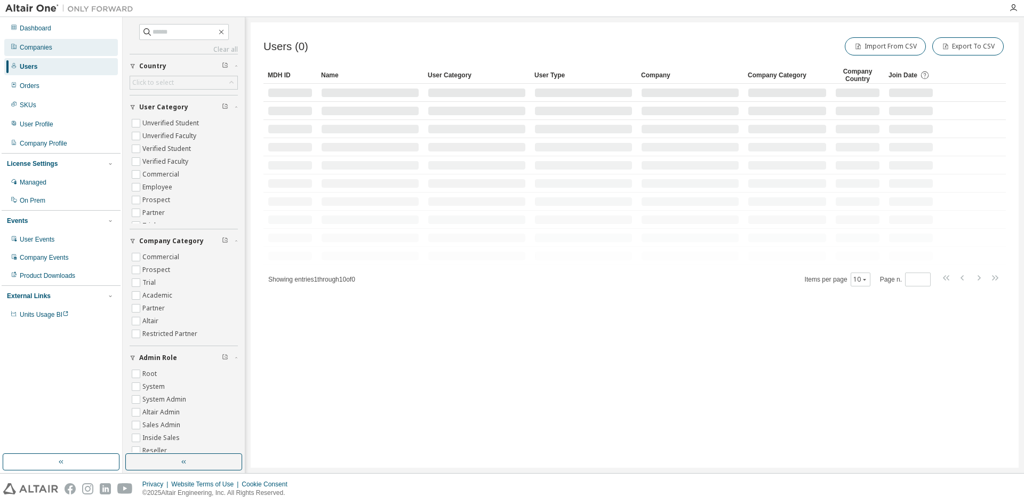
click at [51, 47] on div "Companies" at bounding box center [36, 47] width 33 height 9
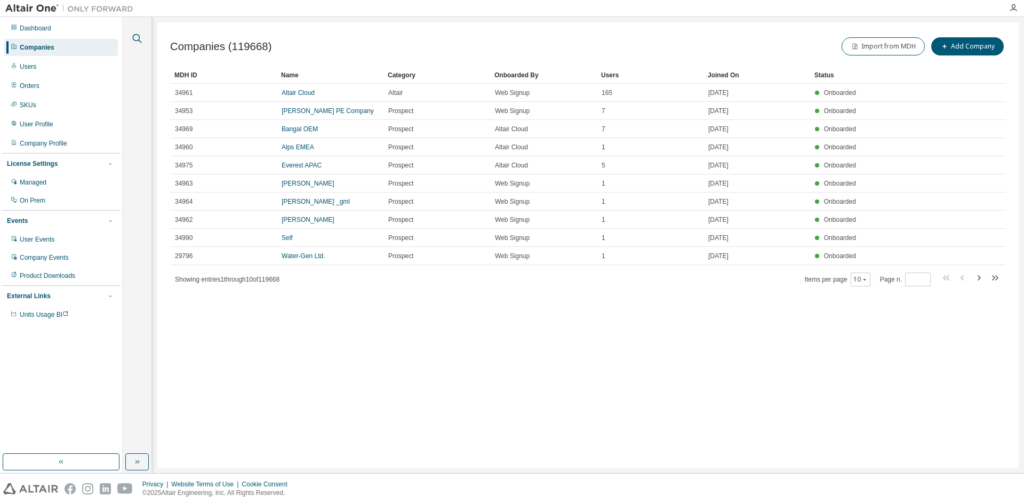
click at [134, 38] on icon "button" at bounding box center [137, 38] width 13 height 13
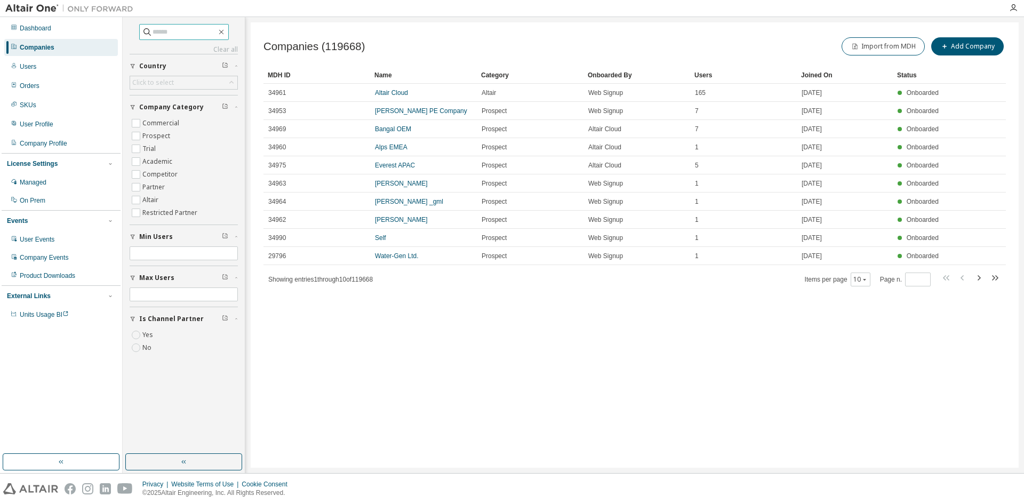
click at [157, 34] on input "text" at bounding box center [184, 32] width 64 height 11
click at [168, 38] on span at bounding box center [184, 32] width 90 height 16
click at [152, 34] on input "text" at bounding box center [184, 32] width 64 height 11
type input "**********"
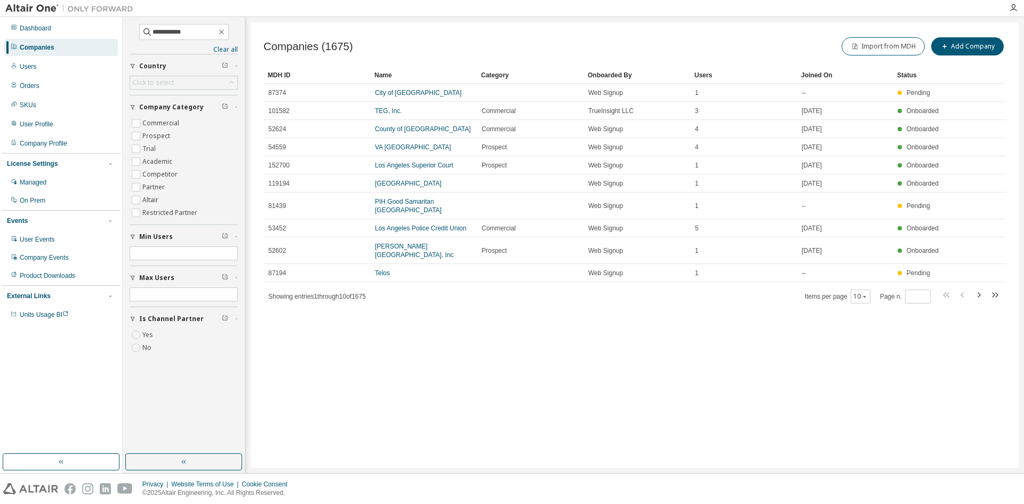
click at [708, 77] on div "Users" at bounding box center [743, 75] width 98 height 17
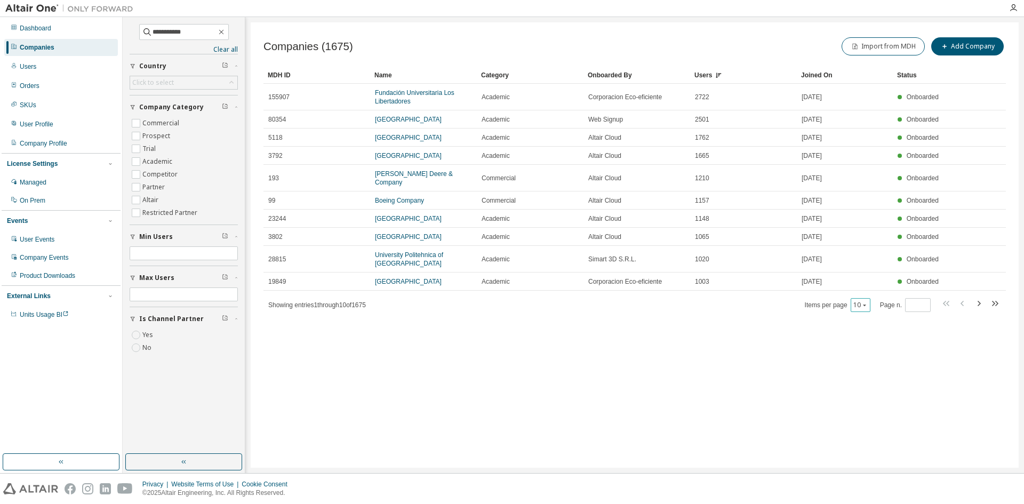
click at [865, 302] on icon "button" at bounding box center [864, 305] width 6 height 6
click at [878, 358] on div "100" at bounding box center [894, 362] width 85 height 13
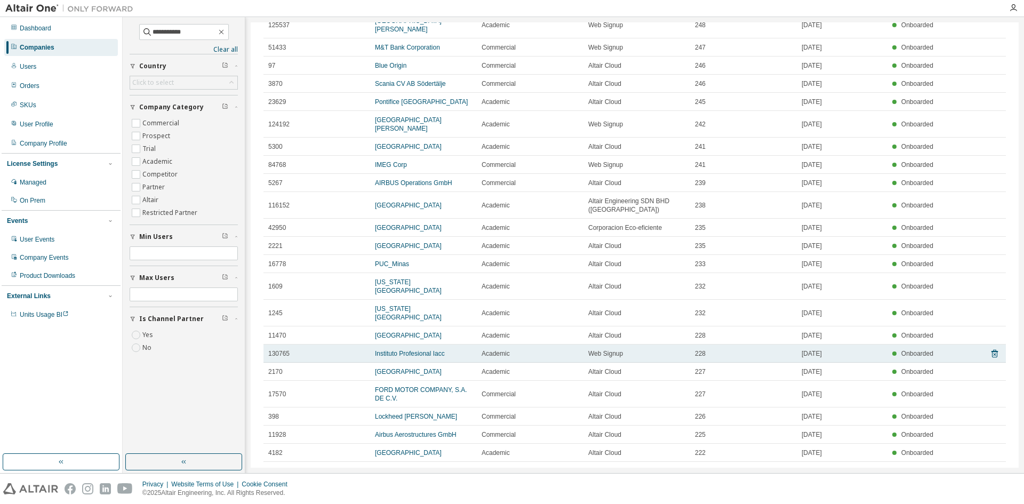
scroll to position [1709, 0]
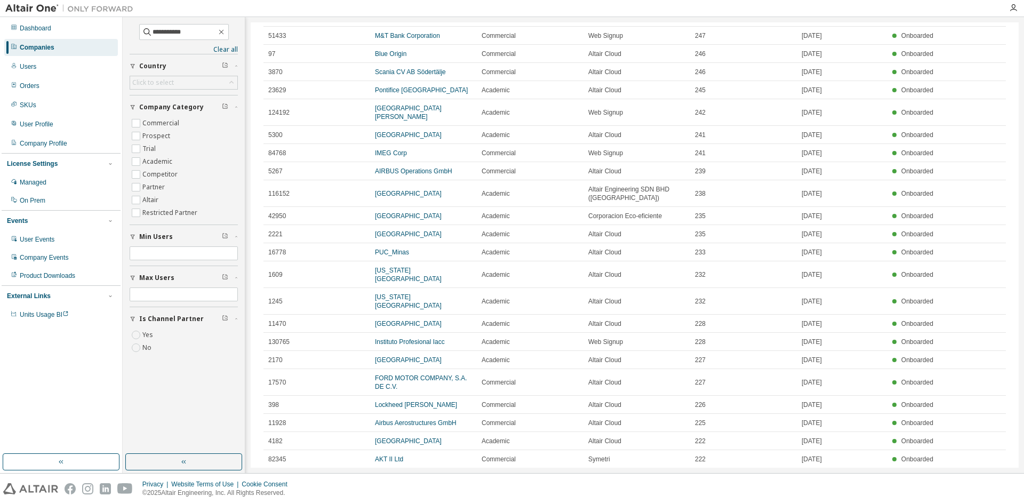
click at [972, 493] on icon "button" at bounding box center [978, 499] width 13 height 13
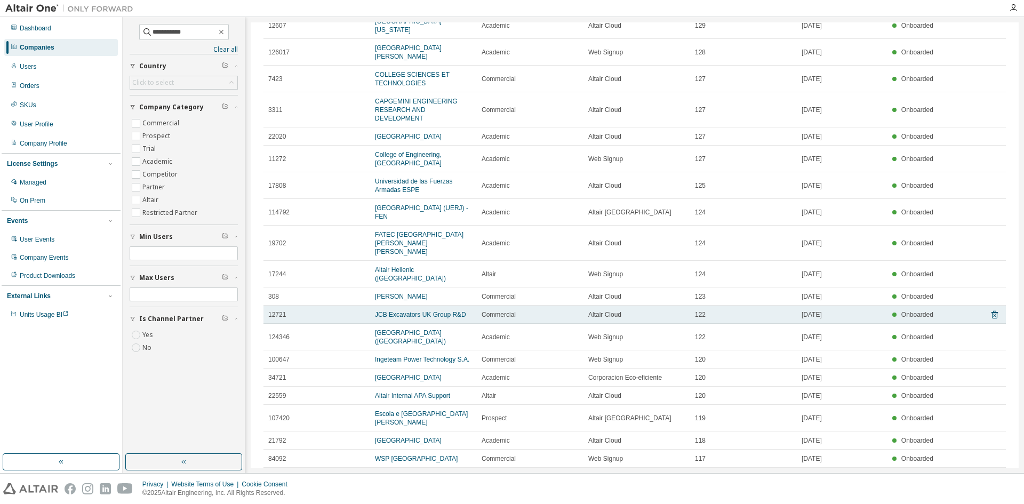
scroll to position [1811, 0]
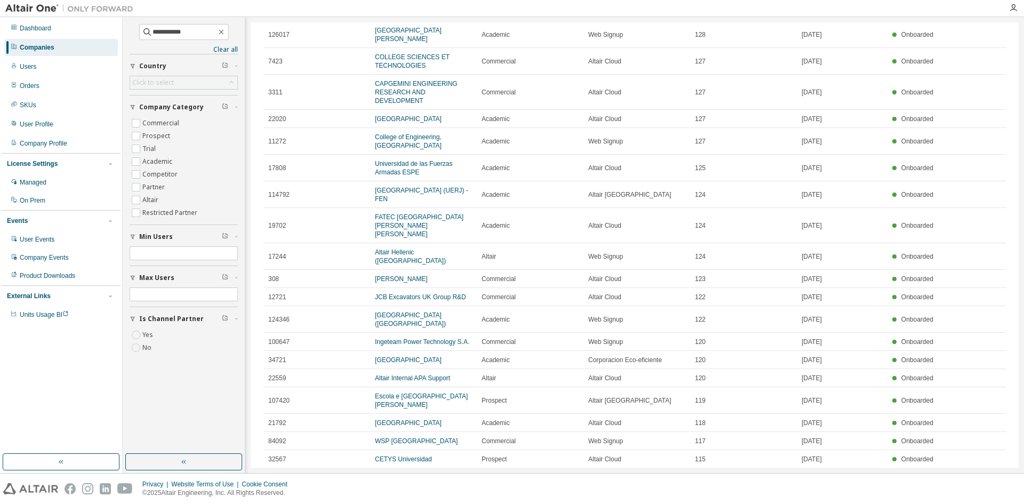
click at [658, 443] on div "Companies (1675) Import from MDH Add Company Clear Load Save Save As Field Oper…" at bounding box center [635, 244] width 768 height 445
click at [972, 501] on icon "button" at bounding box center [978, 507] width 13 height 13
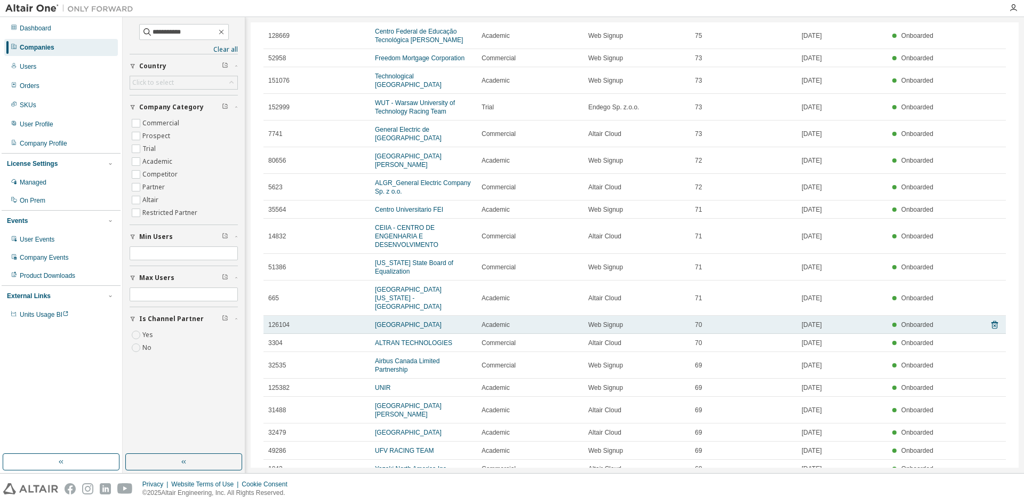
scroll to position [1777, 0]
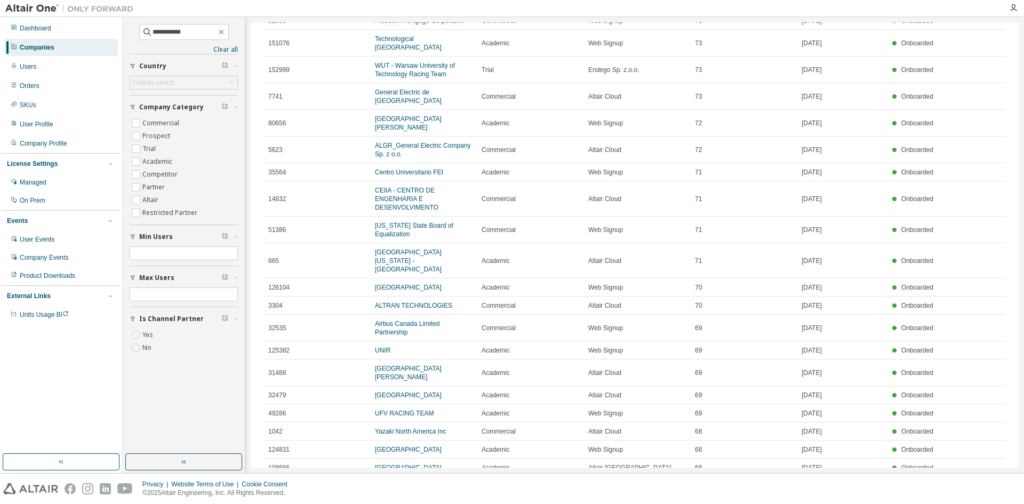
click at [972, 501] on icon "button" at bounding box center [978, 507] width 13 height 13
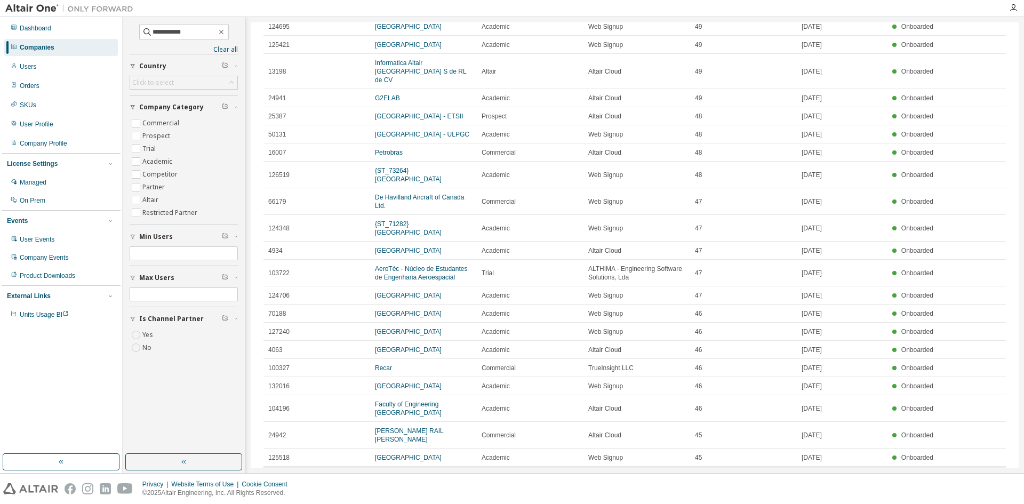
scroll to position [1760, 0]
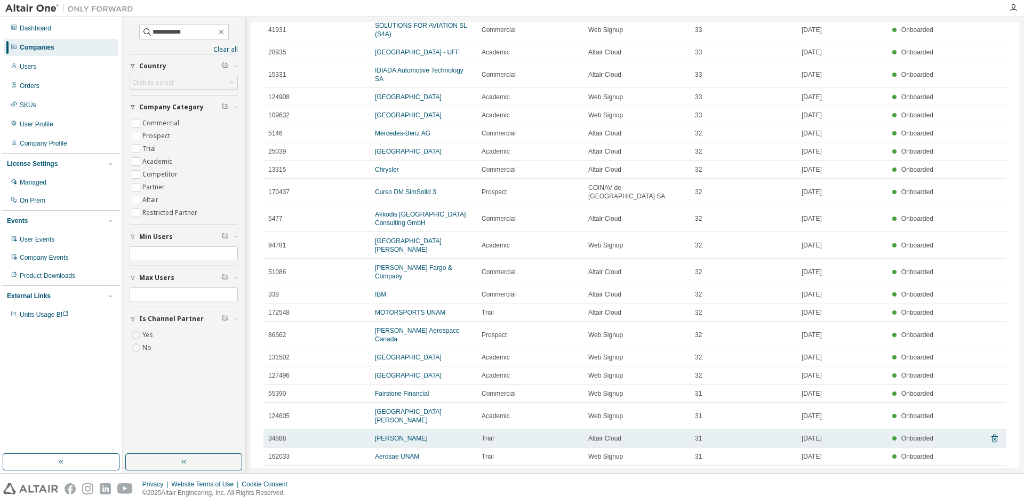
scroll to position [1786, 0]
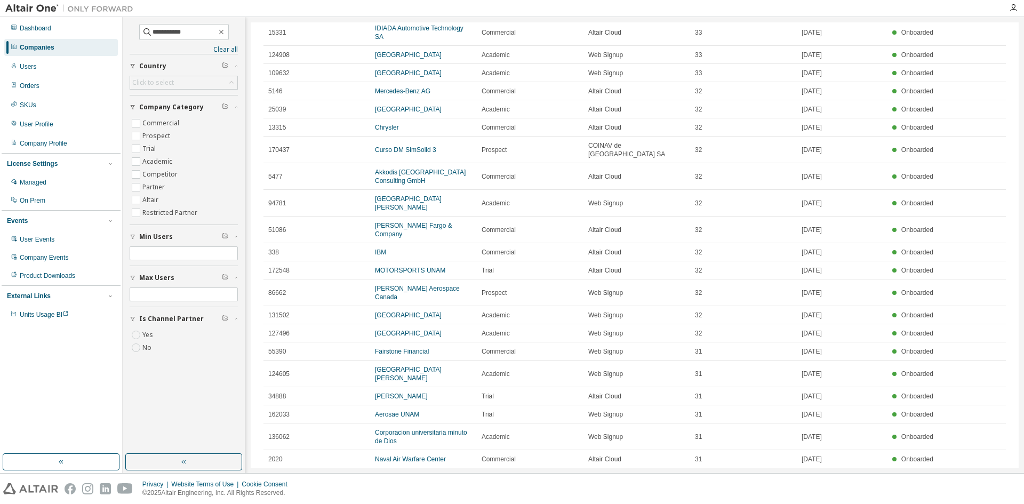
click at [972, 493] on icon "button" at bounding box center [978, 499] width 13 height 13
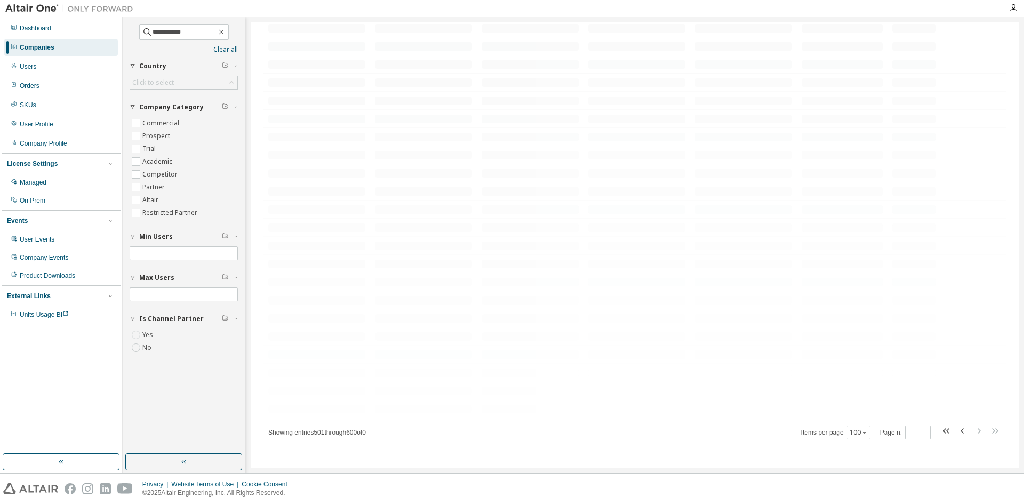
scroll to position [1769, 0]
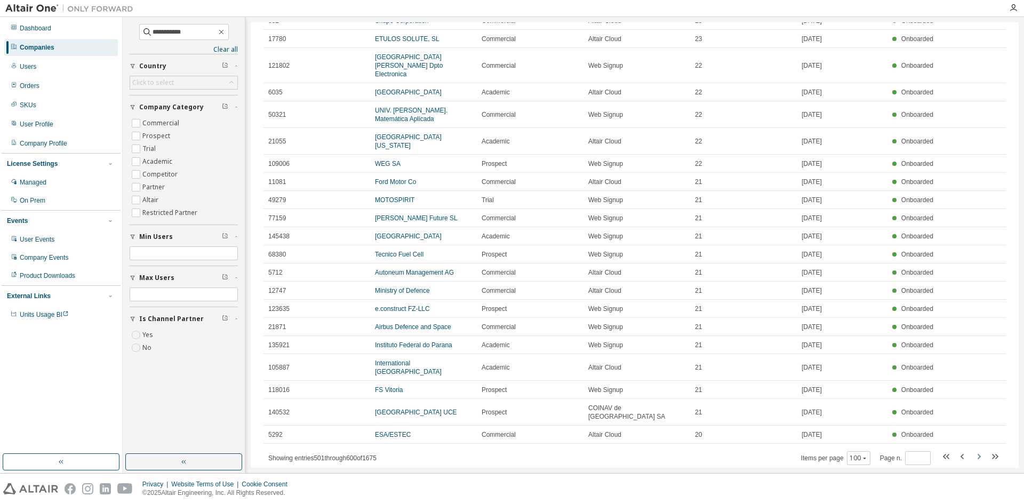
click at [972, 450] on icon "button" at bounding box center [978, 456] width 13 height 13
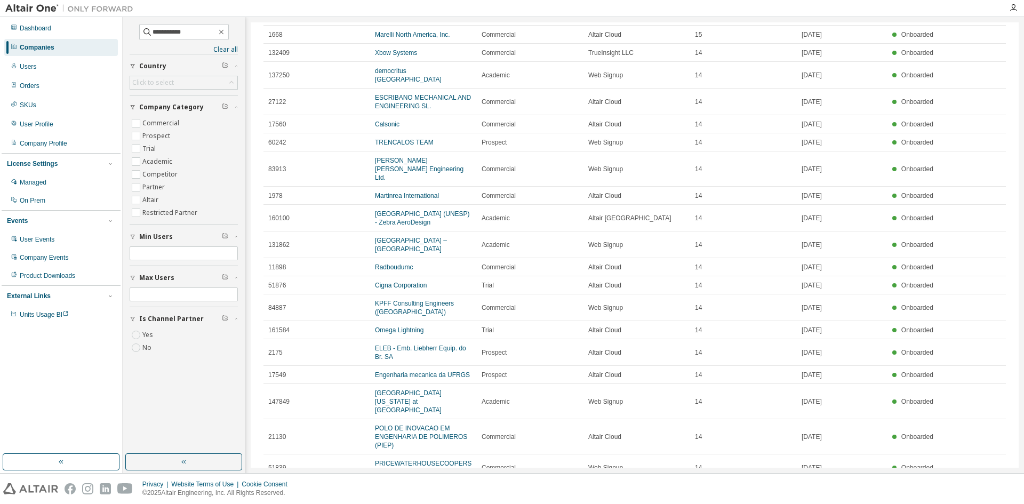
scroll to position [1726, 0]
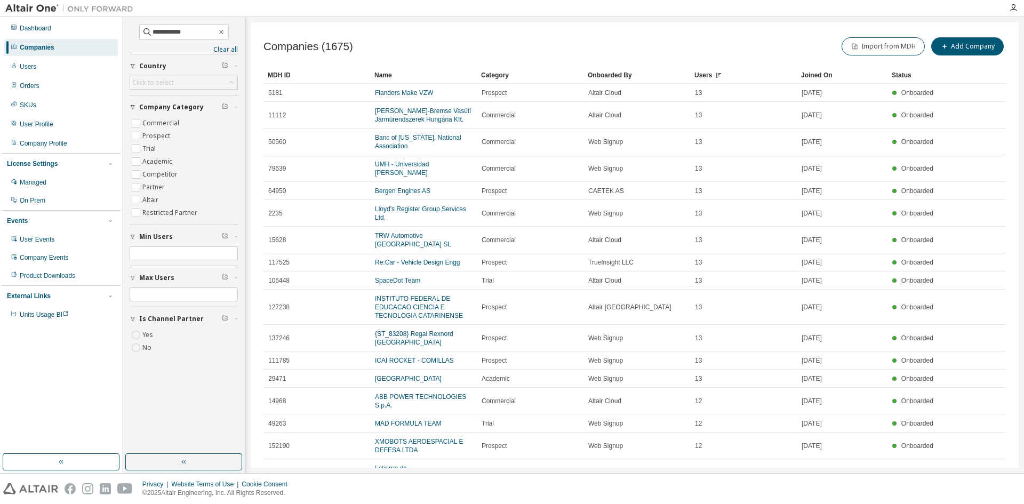
scroll to position [1752, 0]
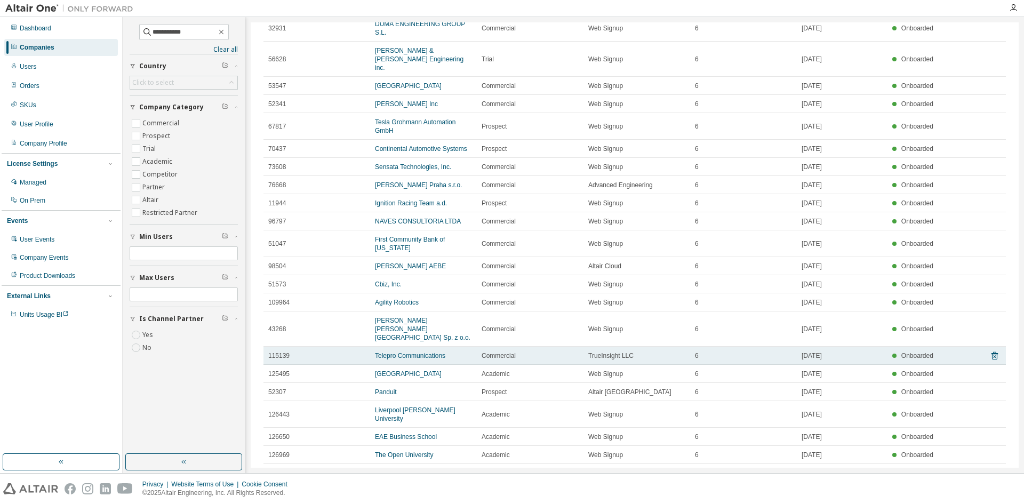
scroll to position [1709, 0]
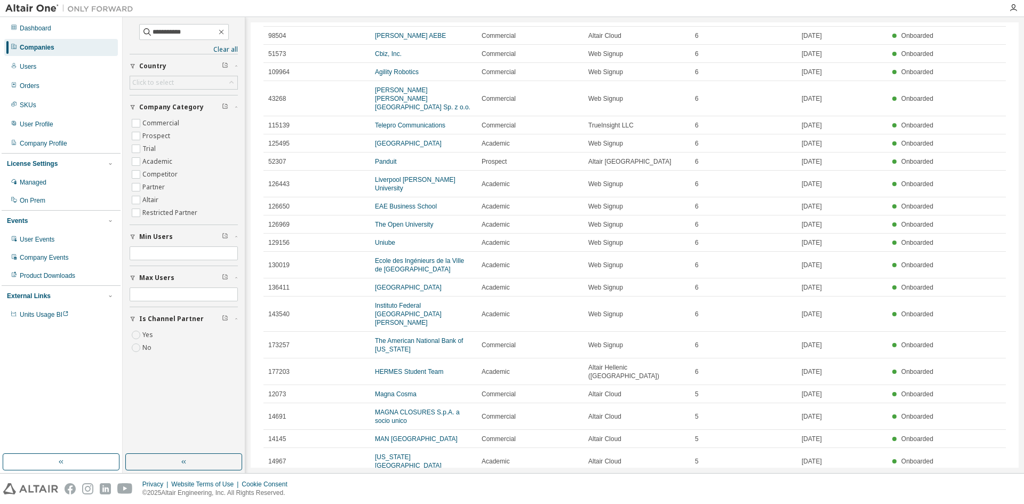
type input "**"
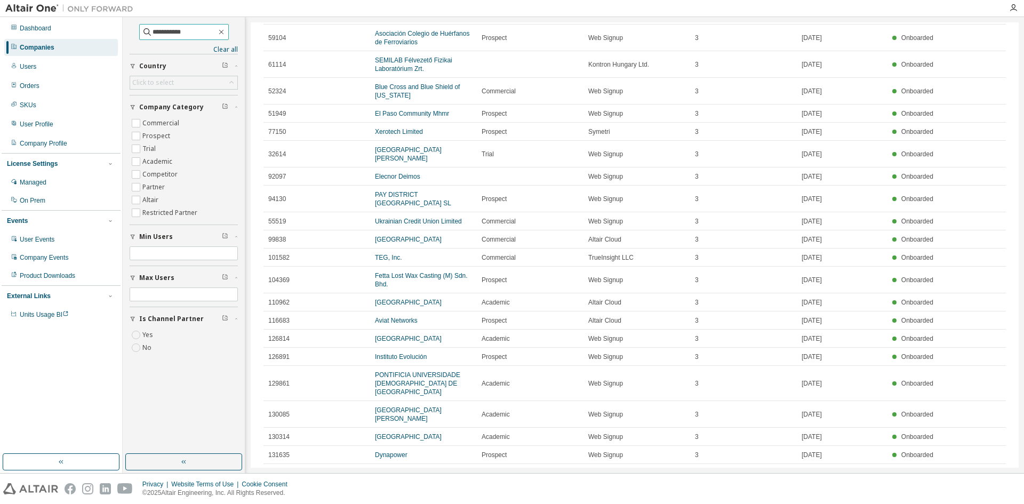
click at [216, 33] on input "**********" at bounding box center [184, 32] width 64 height 11
click at [226, 33] on icon "button" at bounding box center [221, 32] width 9 height 9
type input "*"
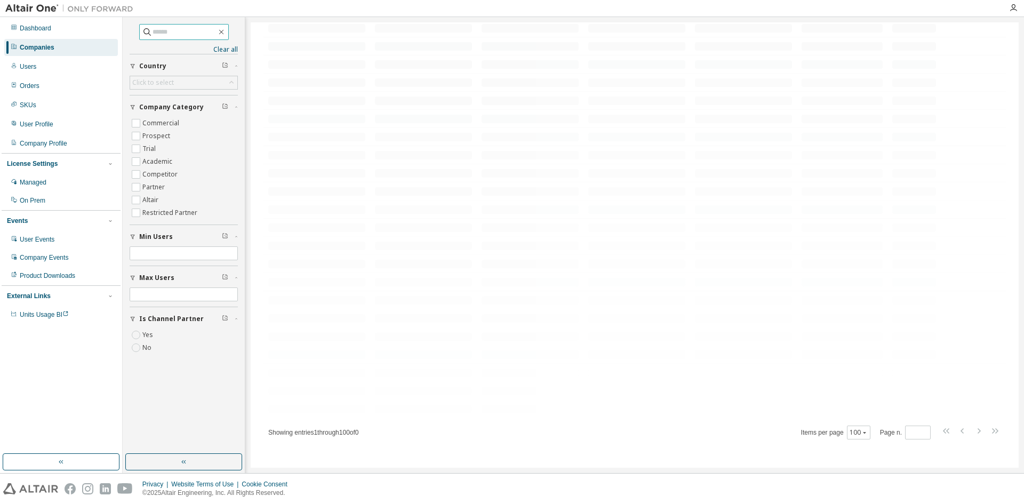
scroll to position [1479, 0]
click at [168, 31] on input "text" at bounding box center [184, 32] width 64 height 11
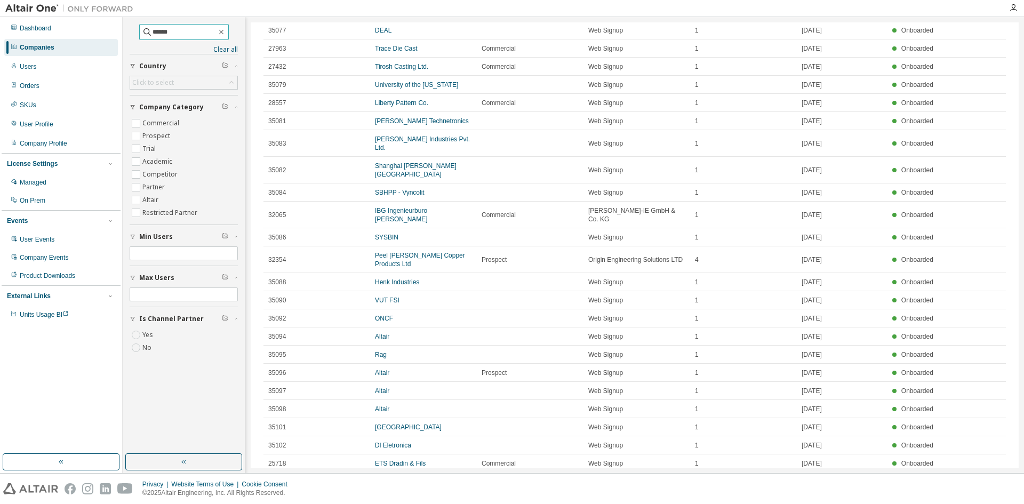
scroll to position [1547, 0]
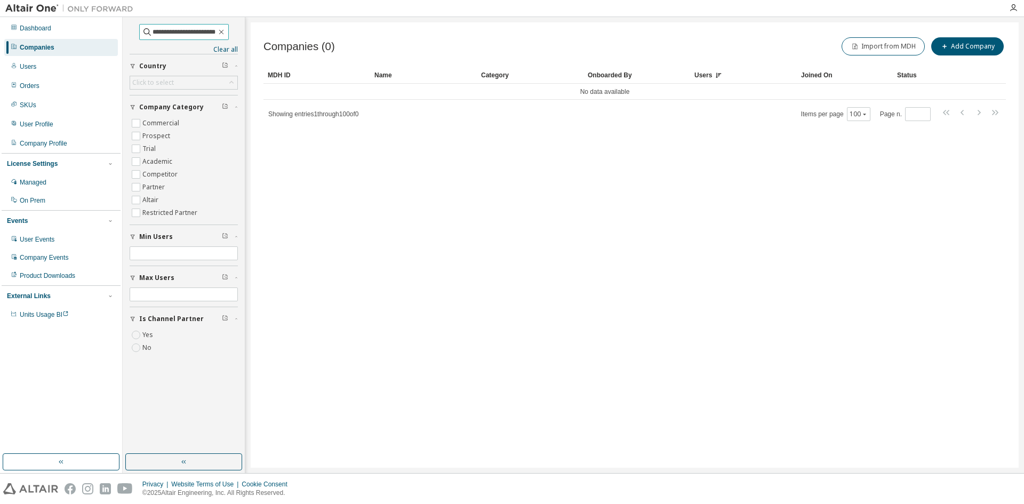
click at [178, 29] on input "**********" at bounding box center [184, 32] width 64 height 11
click at [155, 30] on input "**********" at bounding box center [184, 32] width 64 height 11
click at [176, 29] on input "**********" at bounding box center [184, 32] width 64 height 11
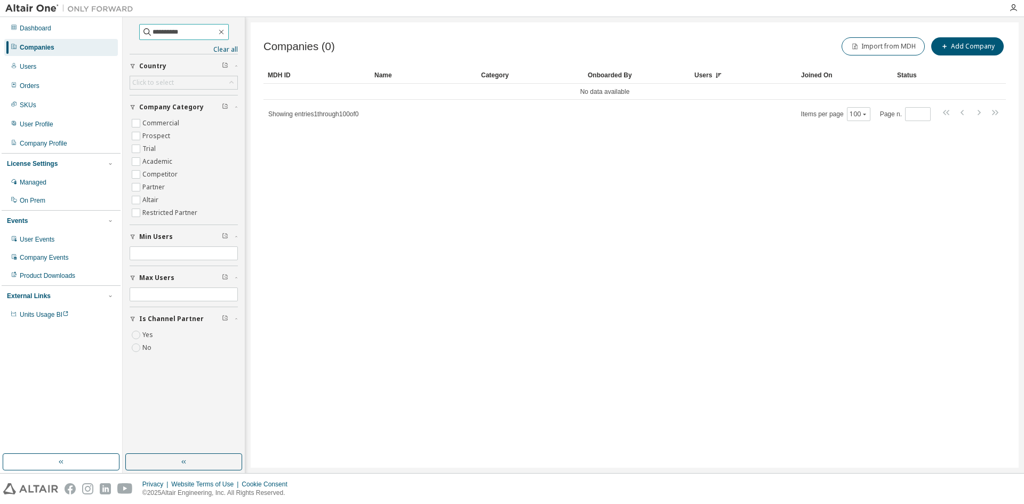
type input "**********"
click at [66, 49] on div "Companies" at bounding box center [61, 47] width 114 height 17
click at [74, 48] on div "Companies" at bounding box center [61, 47] width 114 height 17
click at [54, 69] on div "Users" at bounding box center [61, 66] width 114 height 17
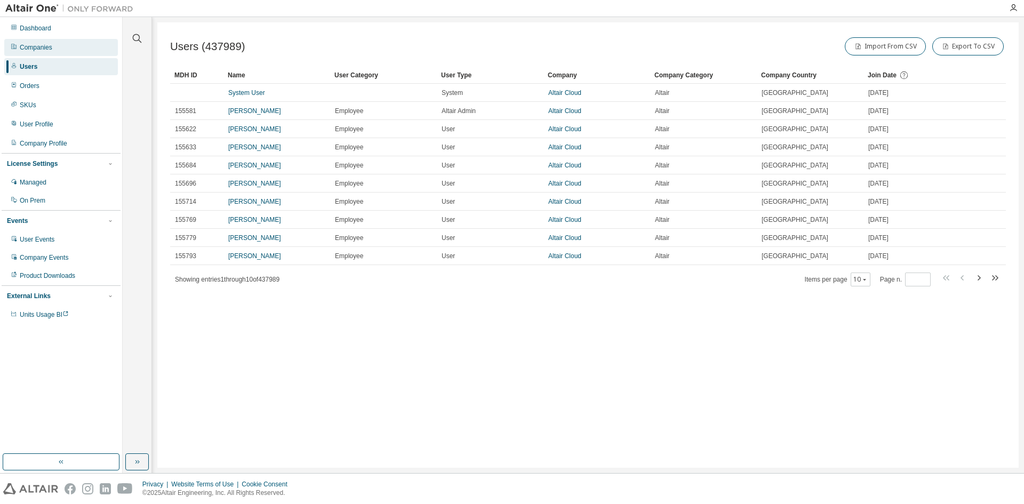
click at [58, 49] on div "Companies" at bounding box center [61, 47] width 114 height 17
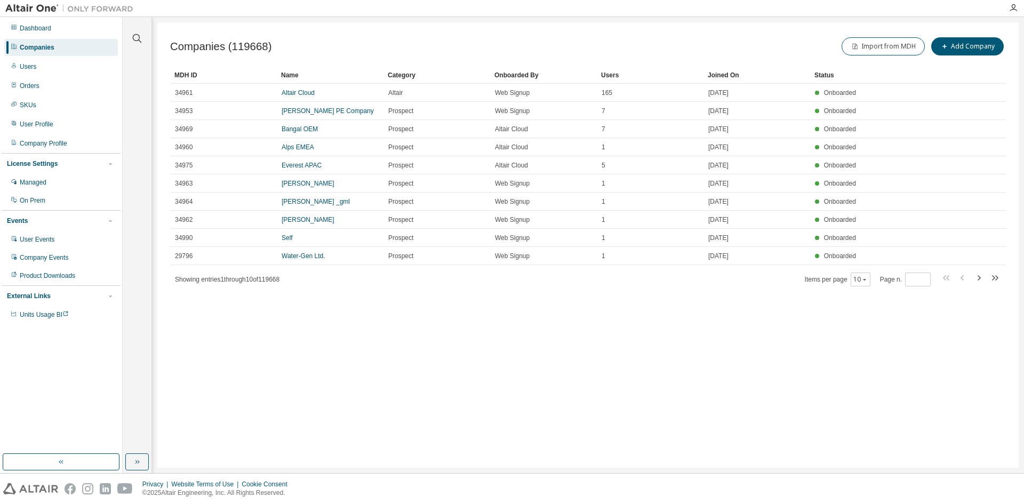
click at [128, 37] on div at bounding box center [137, 32] width 26 height 27
click at [132, 37] on icon "button" at bounding box center [137, 38] width 13 height 13
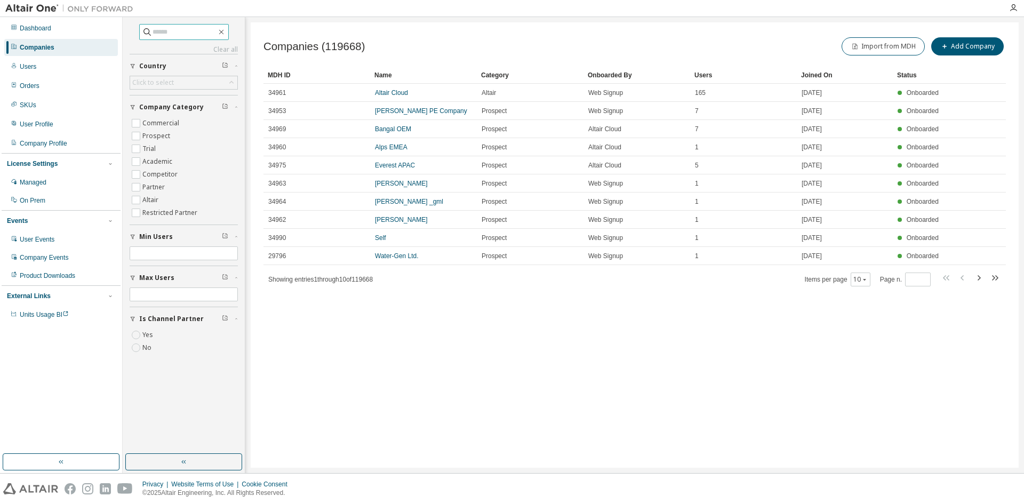
click at [152, 31] on input "text" at bounding box center [184, 32] width 64 height 11
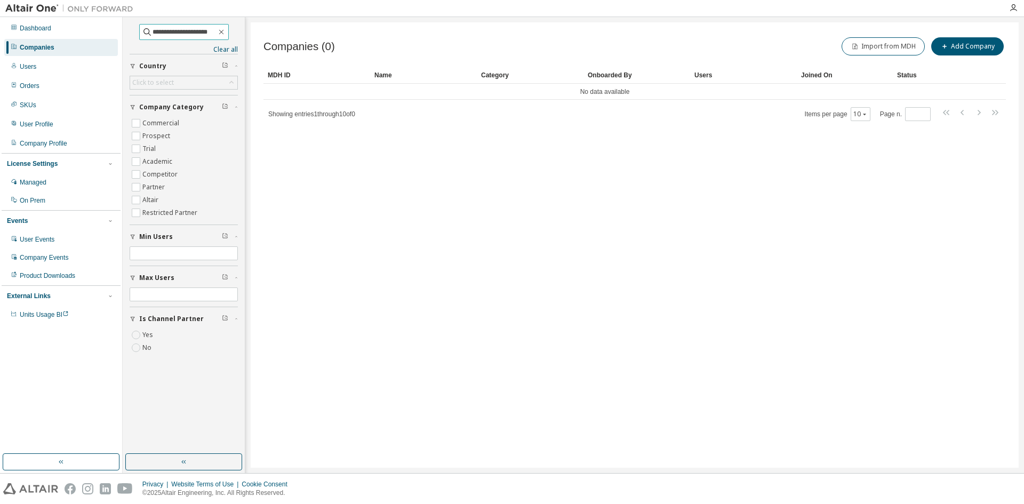
click at [195, 28] on input "**********" at bounding box center [184, 32] width 64 height 11
click at [165, 30] on input "**********" at bounding box center [184, 32] width 64 height 11
type input "**********"
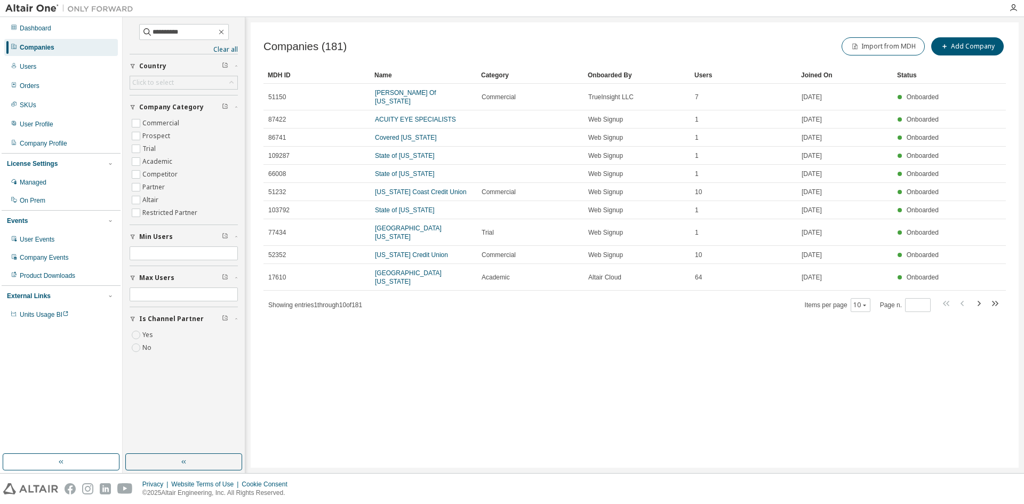
click at [704, 72] on div "Users" at bounding box center [743, 75] width 98 height 17
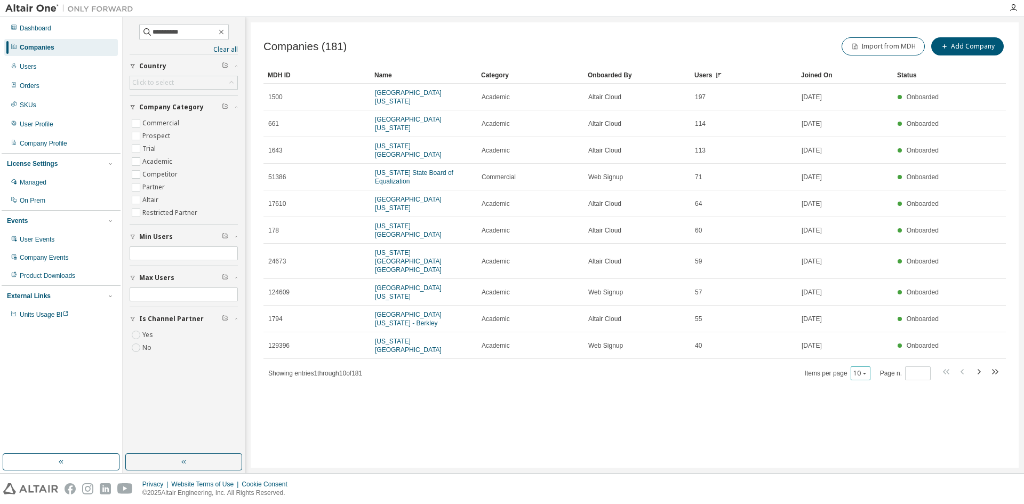
click at [863, 366] on div "10" at bounding box center [860, 373] width 20 height 14
click at [863, 370] on icon "button" at bounding box center [864, 373] width 6 height 6
click at [886, 367] on div "100" at bounding box center [894, 370] width 85 height 13
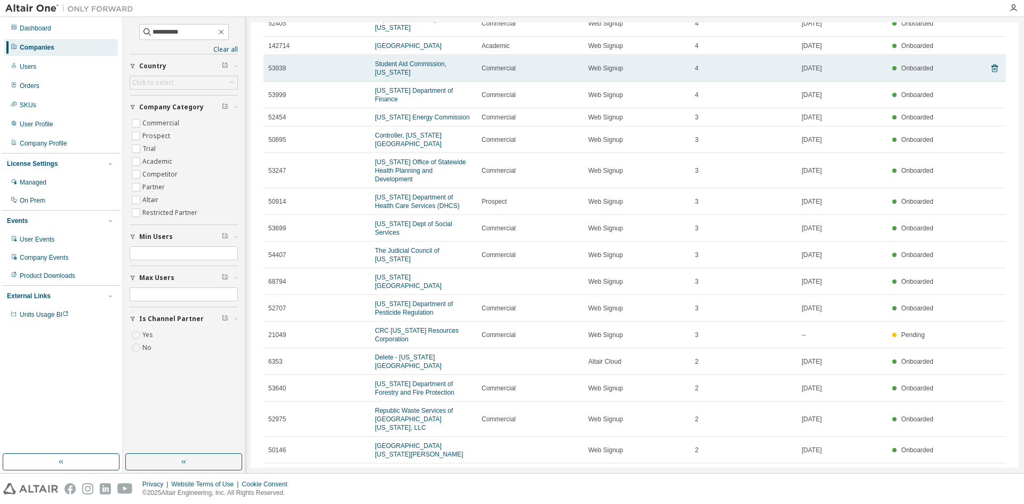
scroll to position [1440, 0]
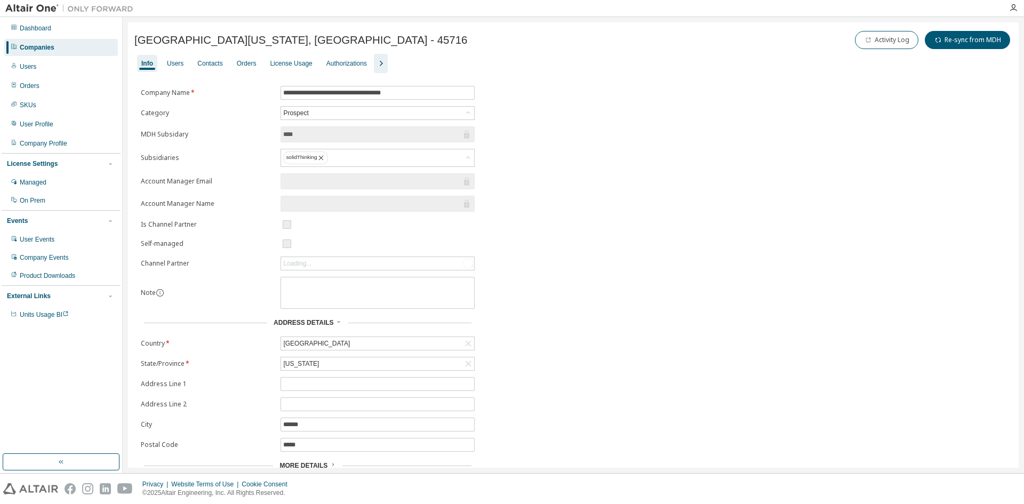
click at [380, 65] on icon "button" at bounding box center [380, 63] width 13 height 13
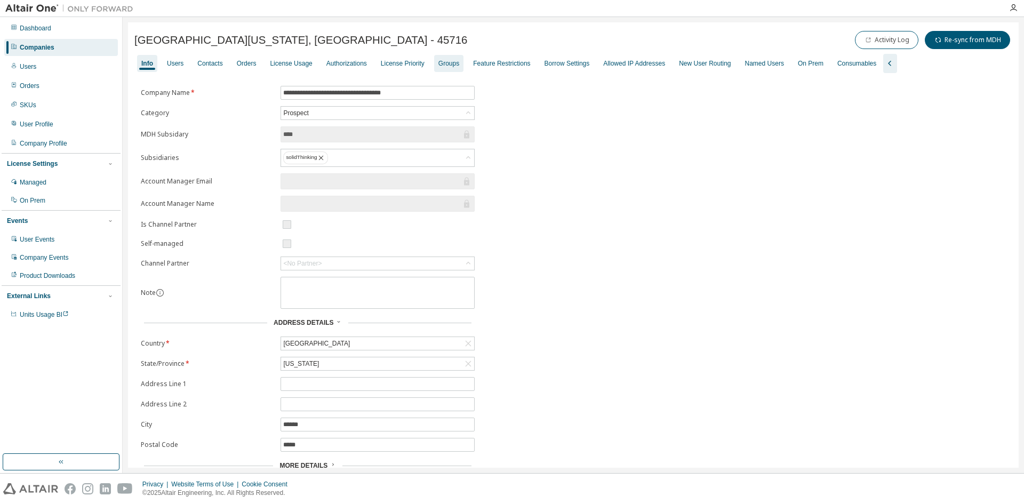
click at [448, 67] on div "Groups" at bounding box center [448, 63] width 21 height 9
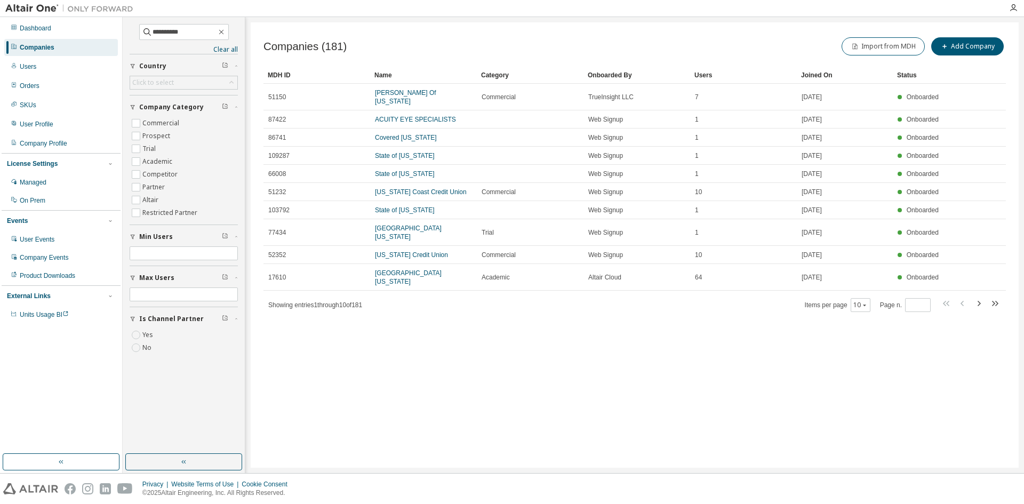
click at [702, 73] on div "Users" at bounding box center [743, 75] width 98 height 17
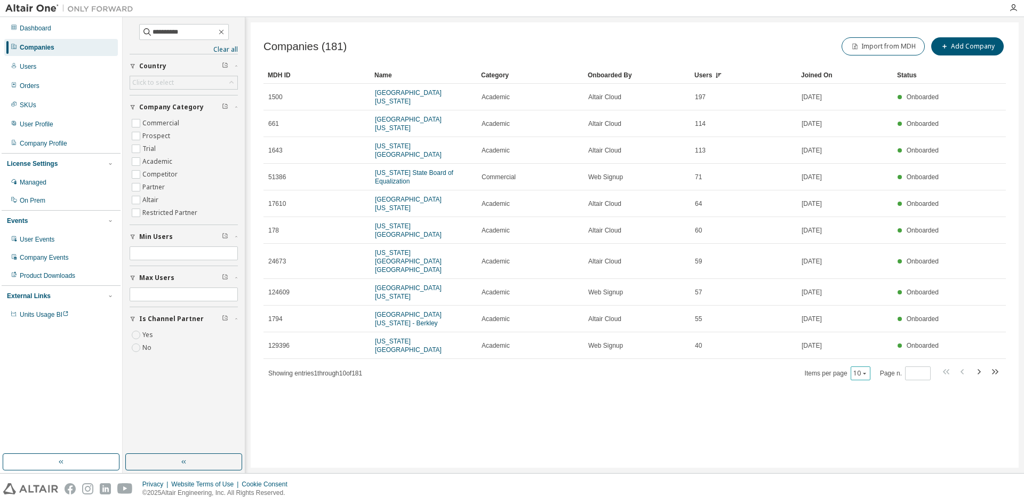
click at [862, 370] on icon "button" at bounding box center [864, 373] width 6 height 6
click at [877, 366] on div "100" at bounding box center [894, 370] width 85 height 13
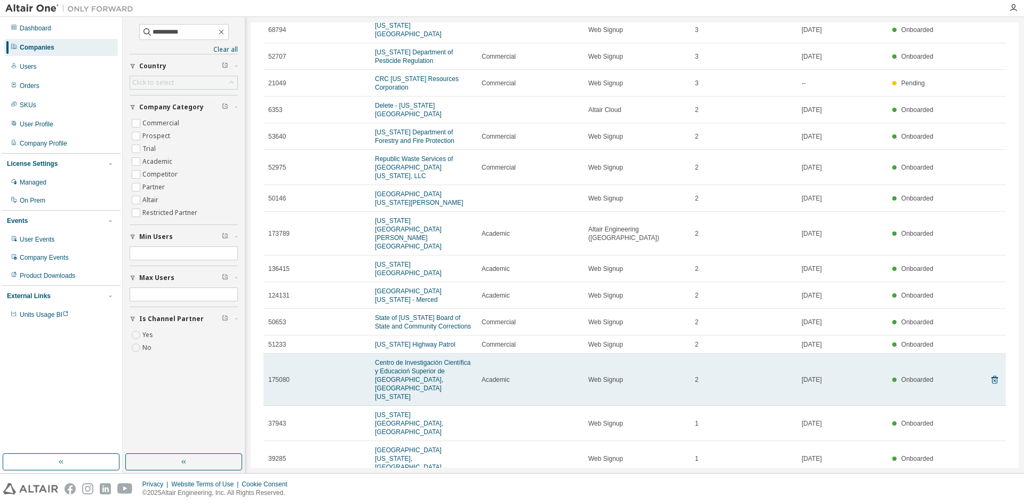
scroll to position [1653, 0]
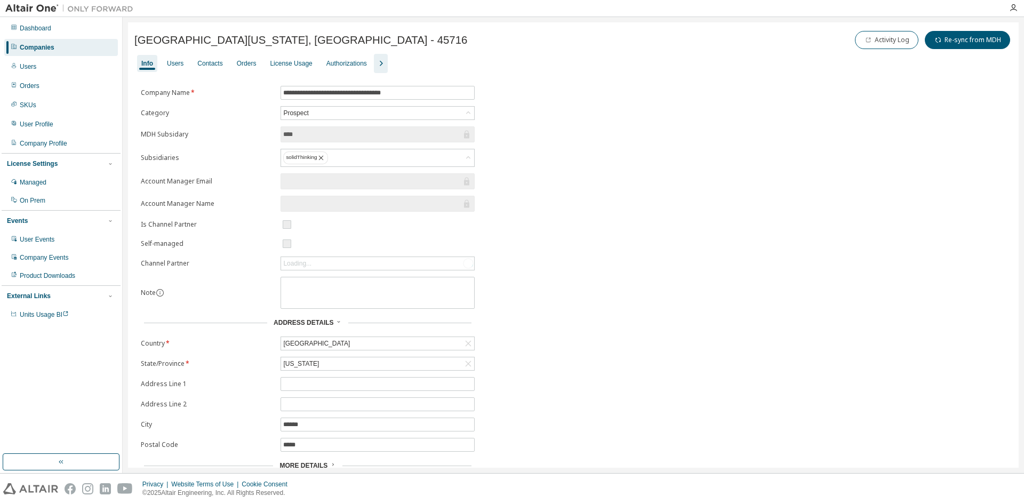
click at [374, 58] on icon "button" at bounding box center [380, 63] width 13 height 13
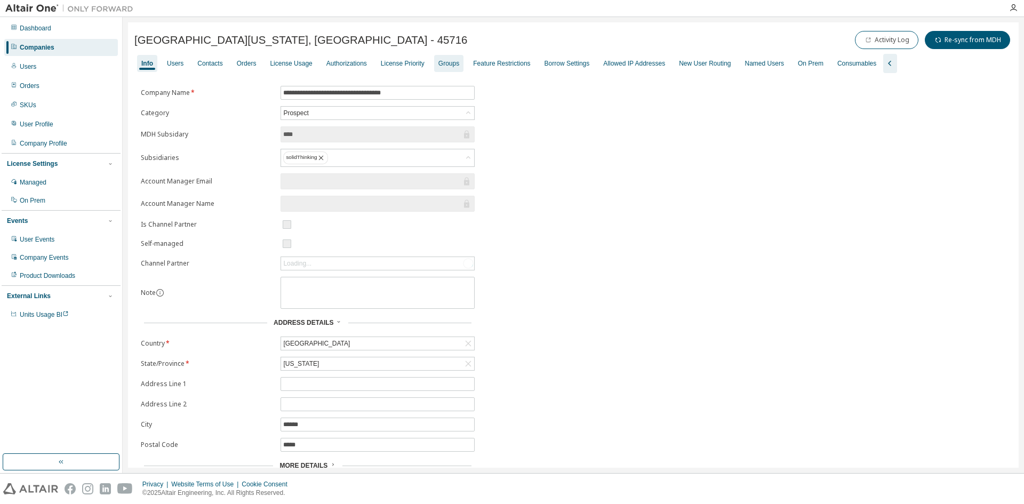
click at [441, 63] on div "Groups" at bounding box center [448, 63] width 21 height 9
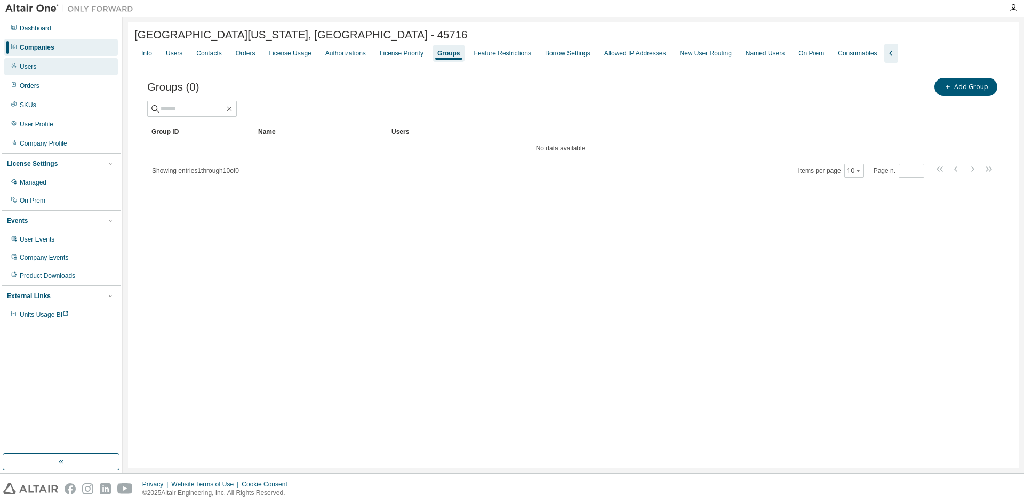
click at [61, 69] on div "Users" at bounding box center [61, 66] width 114 height 17
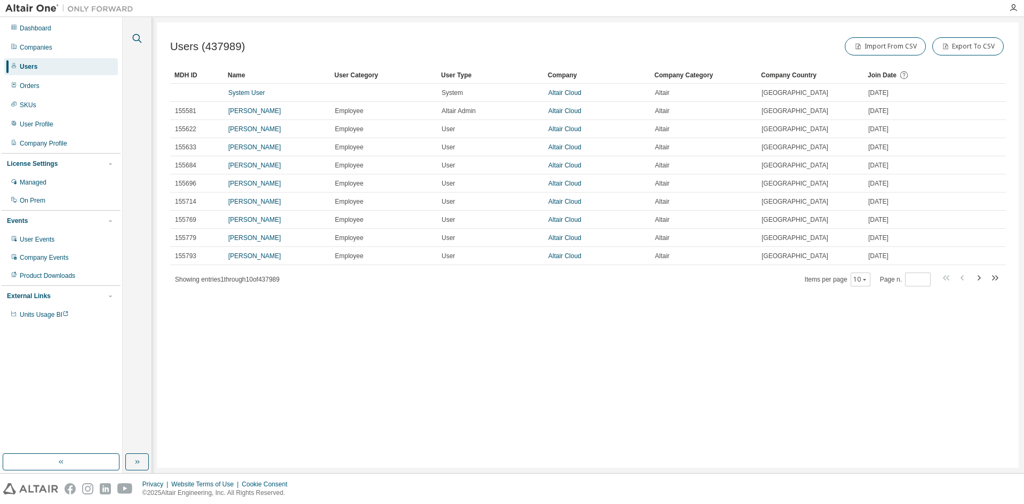
click at [141, 37] on icon "button" at bounding box center [137, 38] width 13 height 13
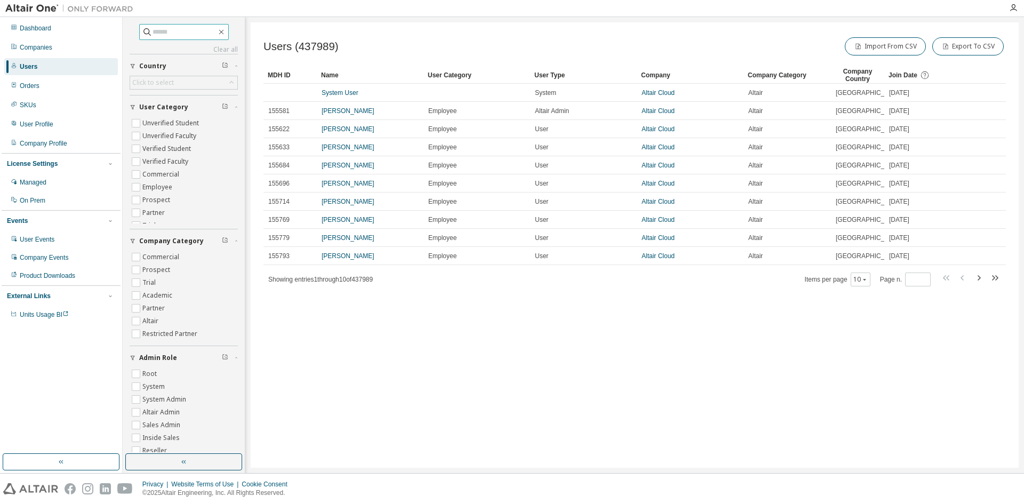
click at [160, 31] on input "text" at bounding box center [184, 32] width 64 height 11
type input "****"
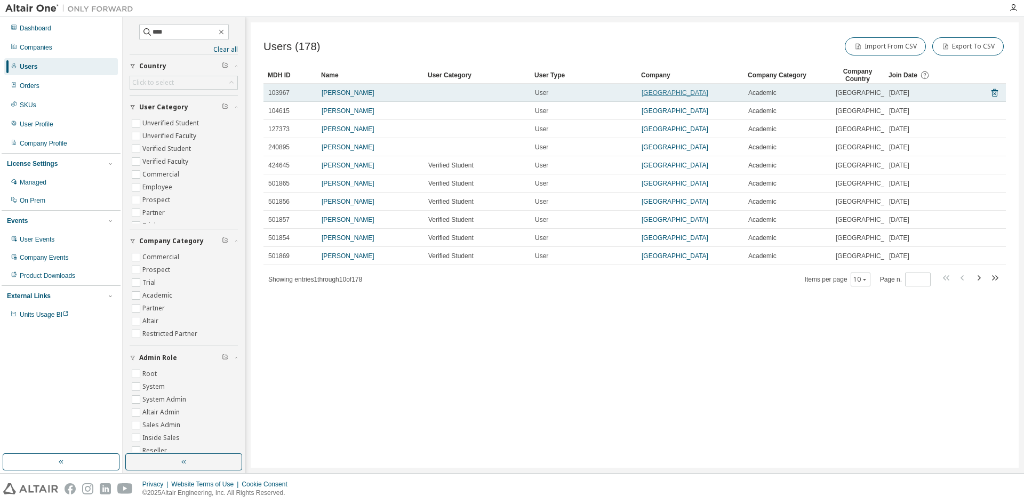
click at [647, 94] on link "UCLA" at bounding box center [674, 92] width 67 height 7
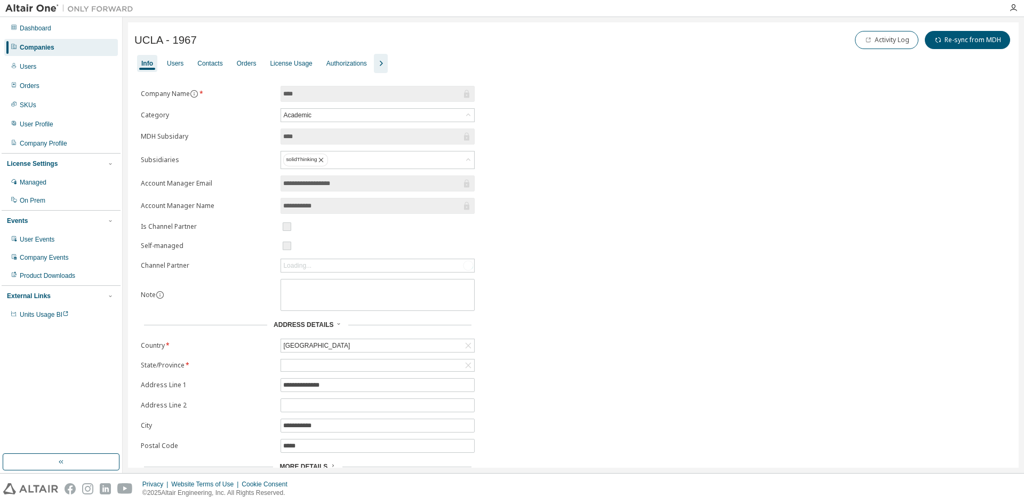
click at [378, 65] on icon "button" at bounding box center [380, 63] width 13 height 13
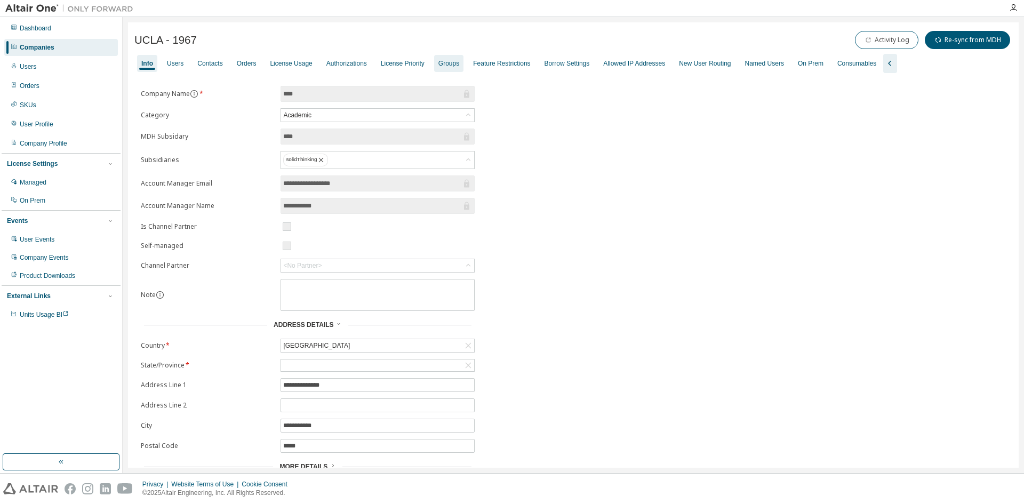
click at [440, 67] on div "Groups" at bounding box center [448, 63] width 21 height 9
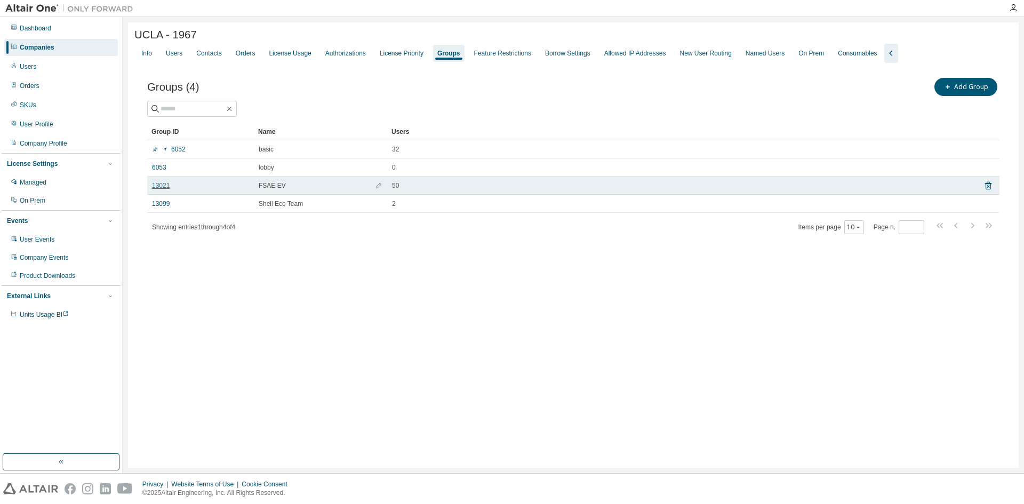
click at [155, 188] on link "13021" at bounding box center [161, 185] width 18 height 9
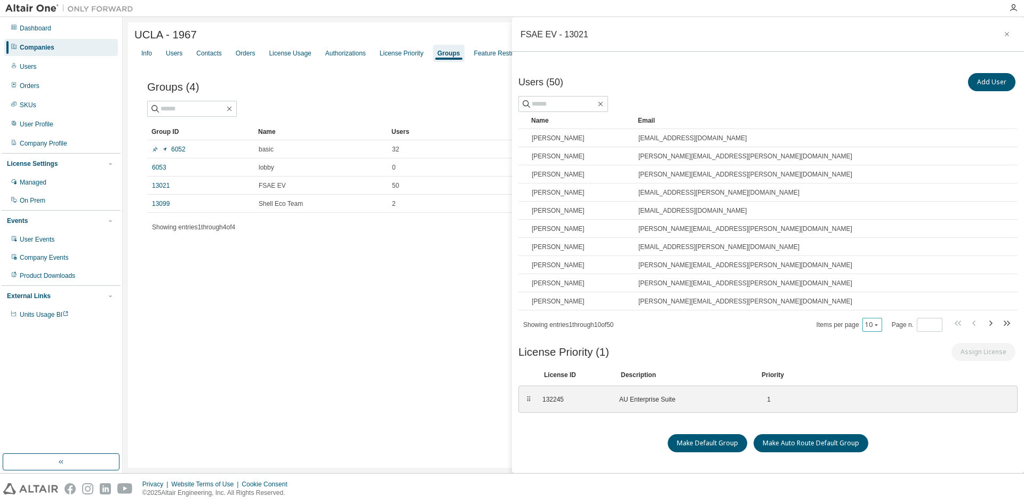
click at [865, 324] on button "10" at bounding box center [872, 324] width 14 height 9
click at [875, 388] on div "100" at bounding box center [900, 390] width 85 height 13
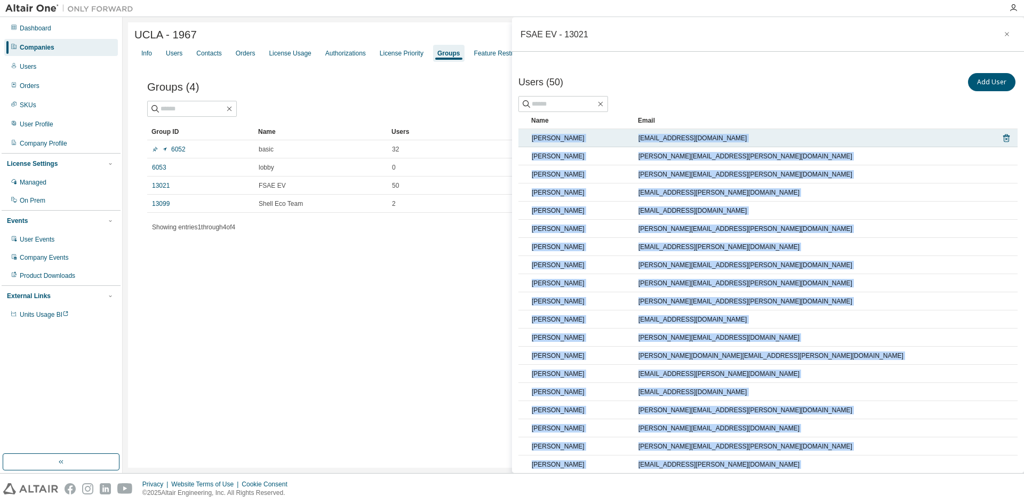
drag, startPoint x: 694, startPoint y: 304, endPoint x: 526, endPoint y: 136, distance: 237.1
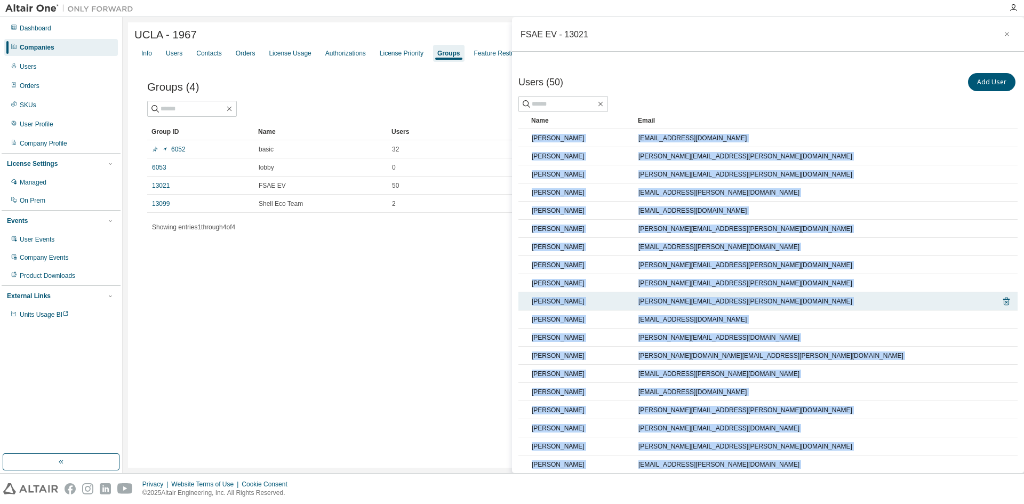
copy tbody "Armaan Chopra armaan.chopra@bruinracing.org Colin Choy colin.choy@bruinracing.o…"
